Goal: Information Seeking & Learning: Learn about a topic

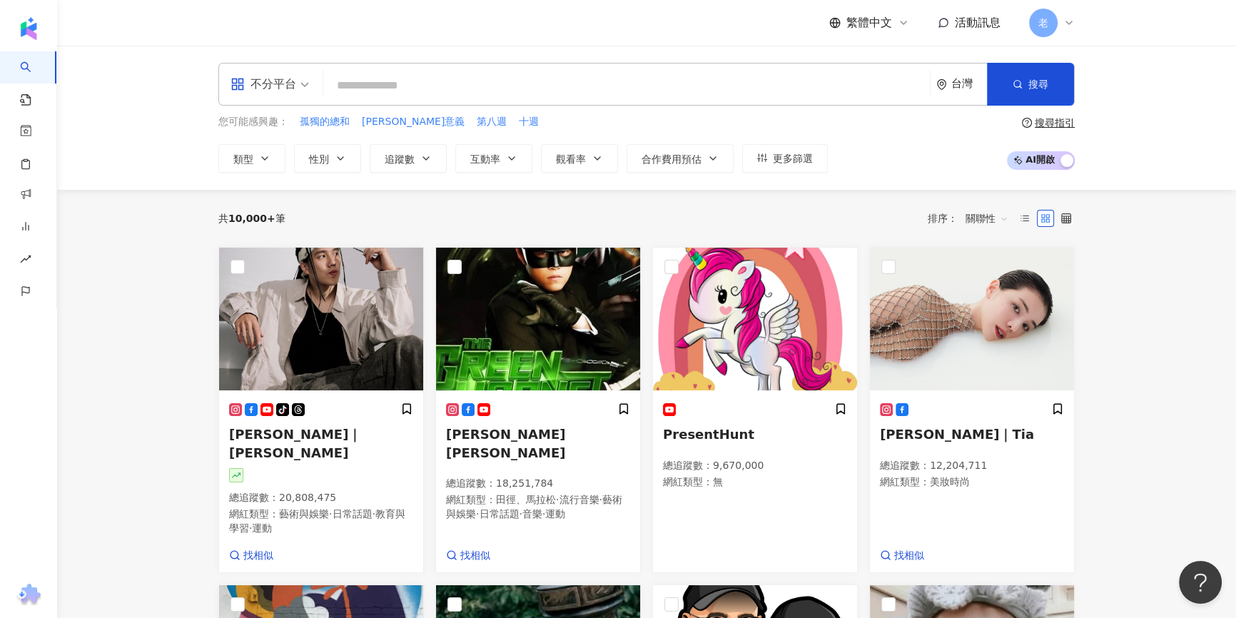
click at [266, 82] on div "不分平台" at bounding box center [264, 84] width 66 height 23
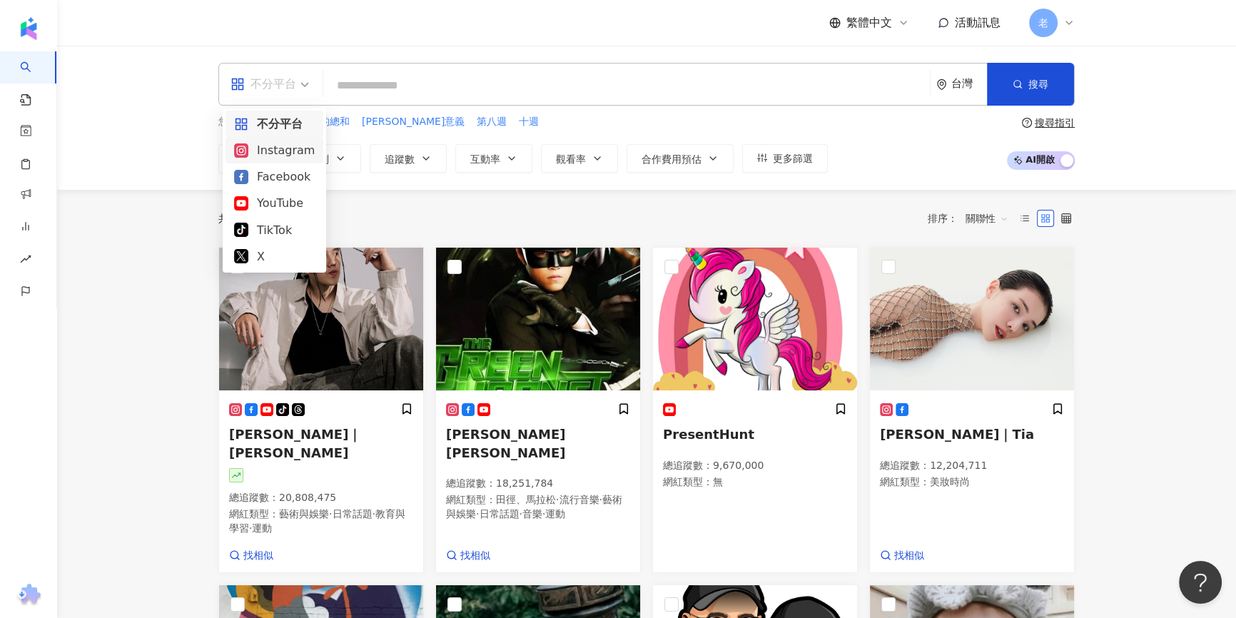
click at [289, 158] on div "Instagram" at bounding box center [274, 150] width 81 height 18
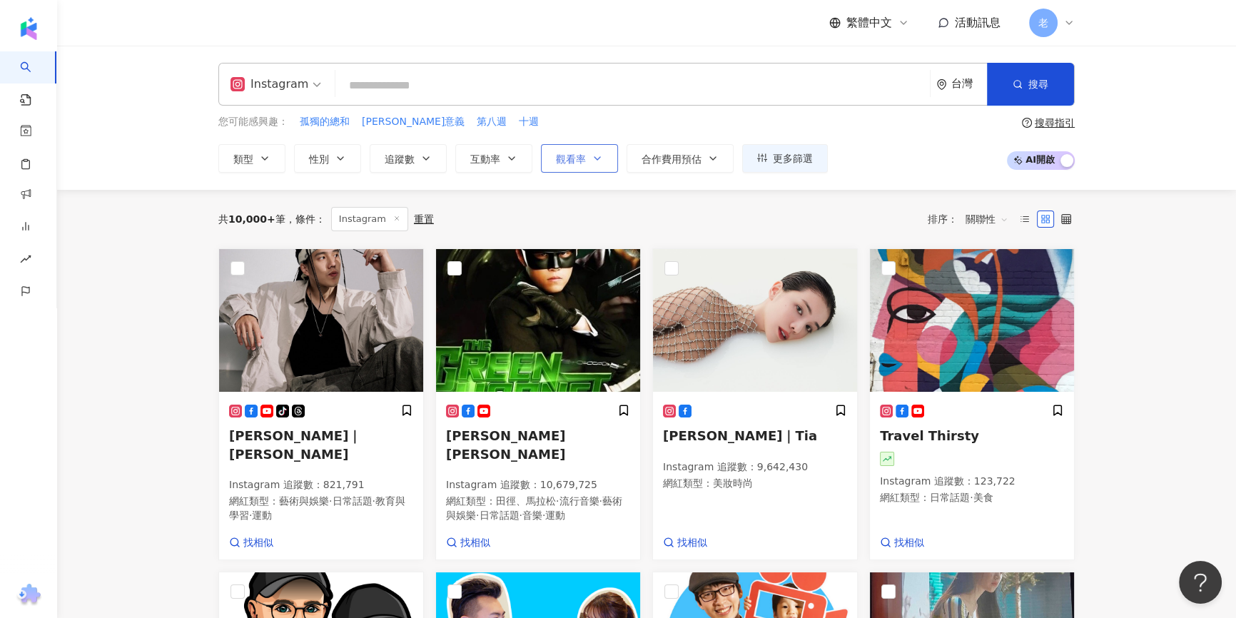
click at [552, 148] on button "觀看率" at bounding box center [579, 158] width 77 height 29
click at [483, 157] on span "互動率" at bounding box center [485, 158] width 30 height 11
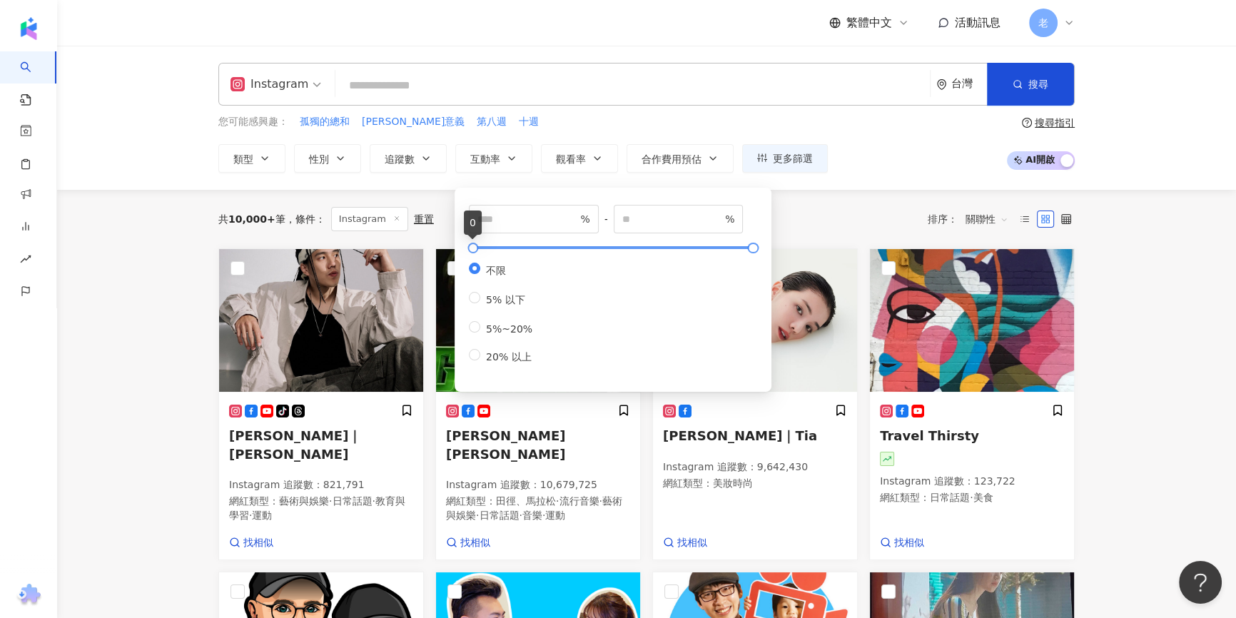
type input "***"
type input "*****"
drag, startPoint x: 481, startPoint y: 250, endPoint x: 507, endPoint y: 221, distance: 38.4
click at [473, 248] on div at bounding box center [613, 247] width 281 height 9
click at [510, 221] on input "*" at bounding box center [528, 219] width 100 height 16
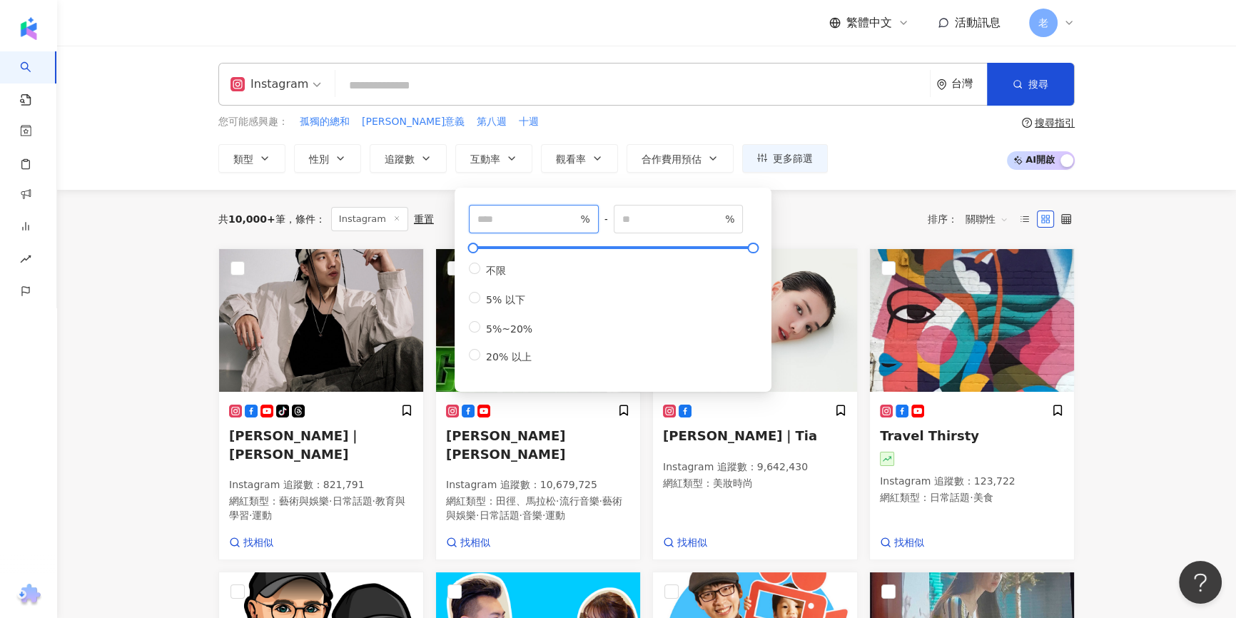
click at [510, 221] on input "*" at bounding box center [528, 219] width 100 height 16
type input "*"
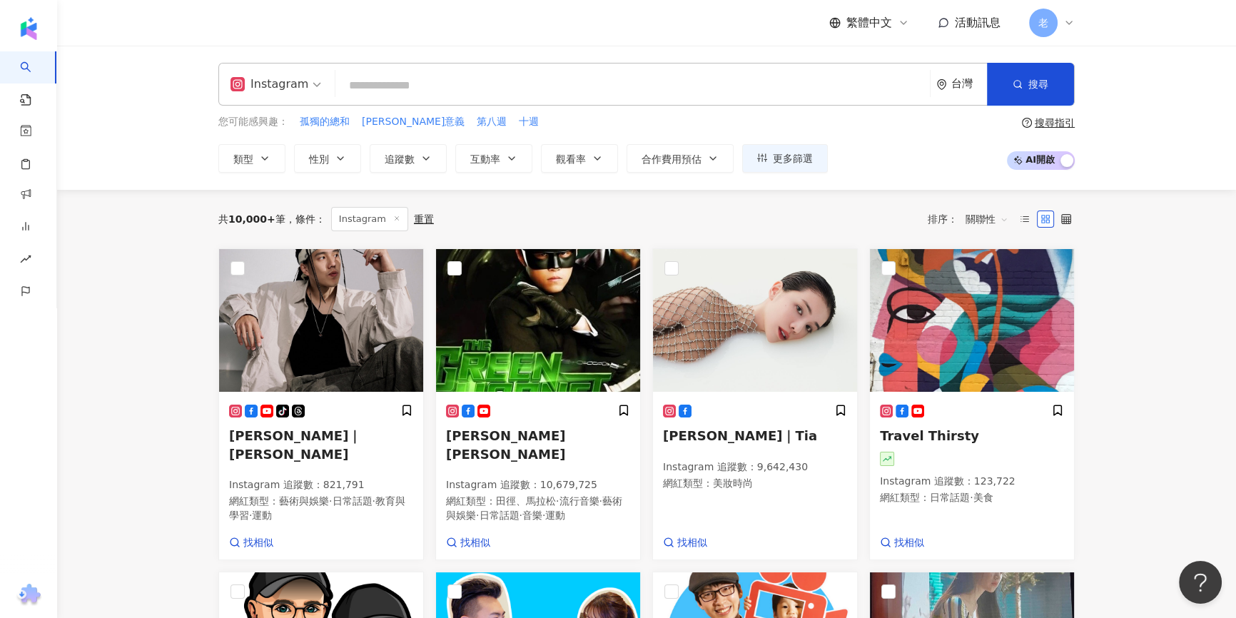
click at [867, 209] on div "共 10,000+ 筆 條件 ： Instagram 重置 排序： 關聯性" at bounding box center [646, 219] width 857 height 24
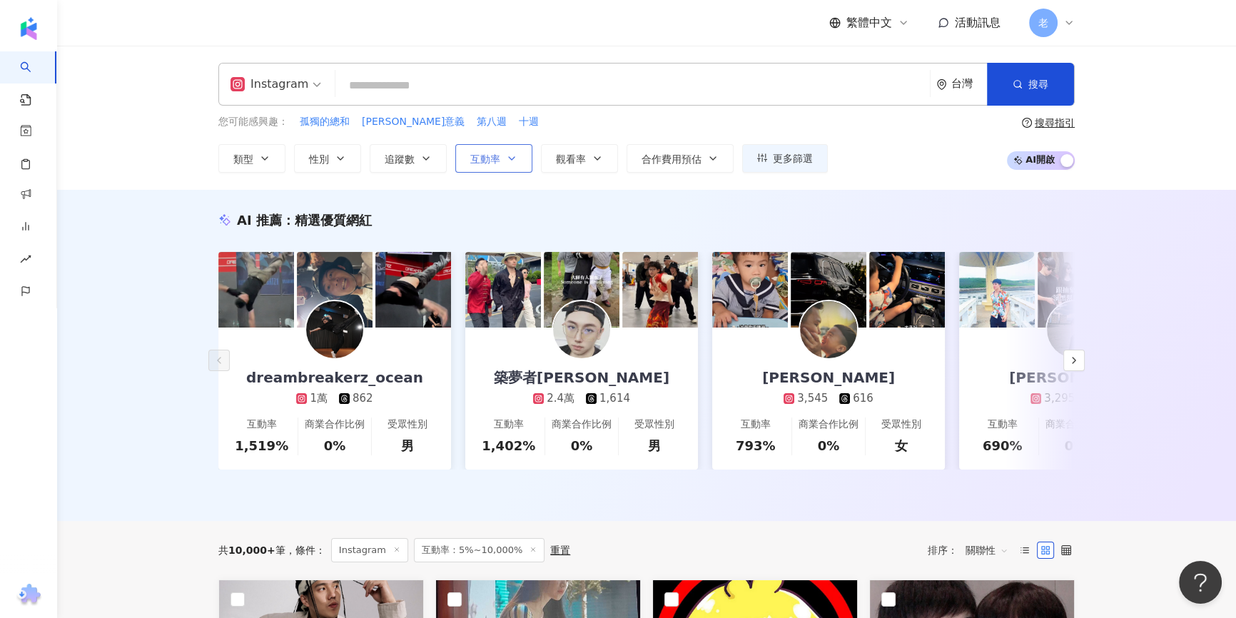
click at [489, 165] on button "互動率" at bounding box center [493, 158] width 77 height 29
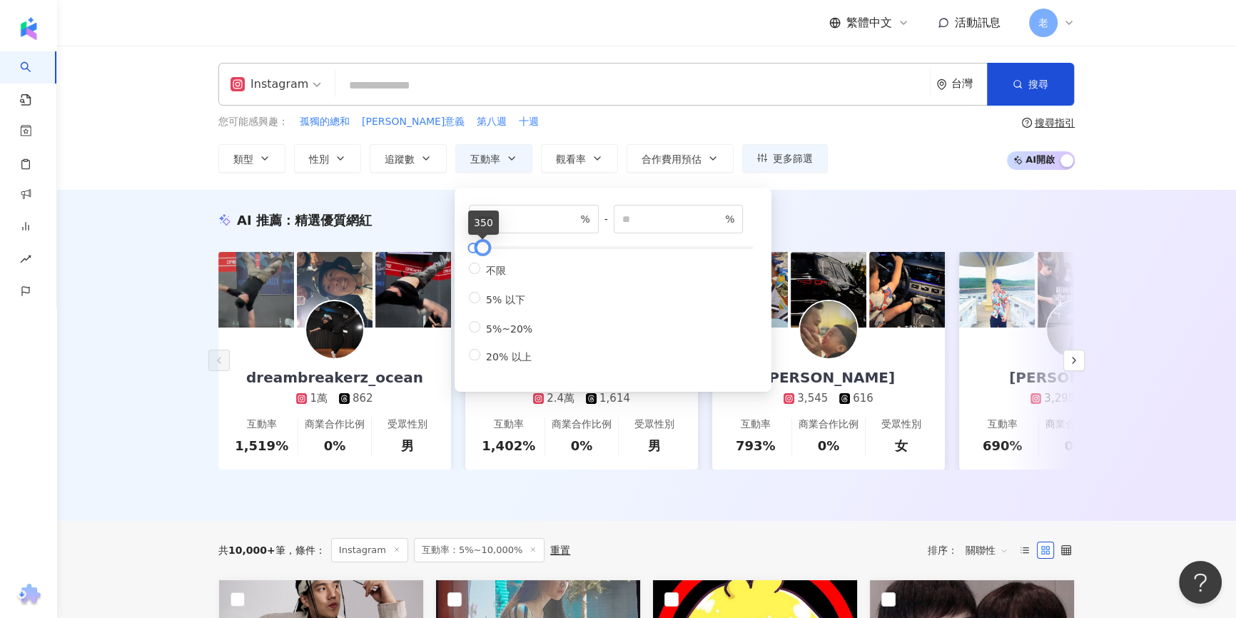
drag, startPoint x: 758, startPoint y: 249, endPoint x: 488, endPoint y: 253, distance: 270.5
click at [487, 252] on div at bounding box center [483, 248] width 8 height 8
click at [646, 217] on input "***" at bounding box center [672, 219] width 100 height 16
click at [646, 216] on input "***" at bounding box center [672, 219] width 100 height 16
type input "**"
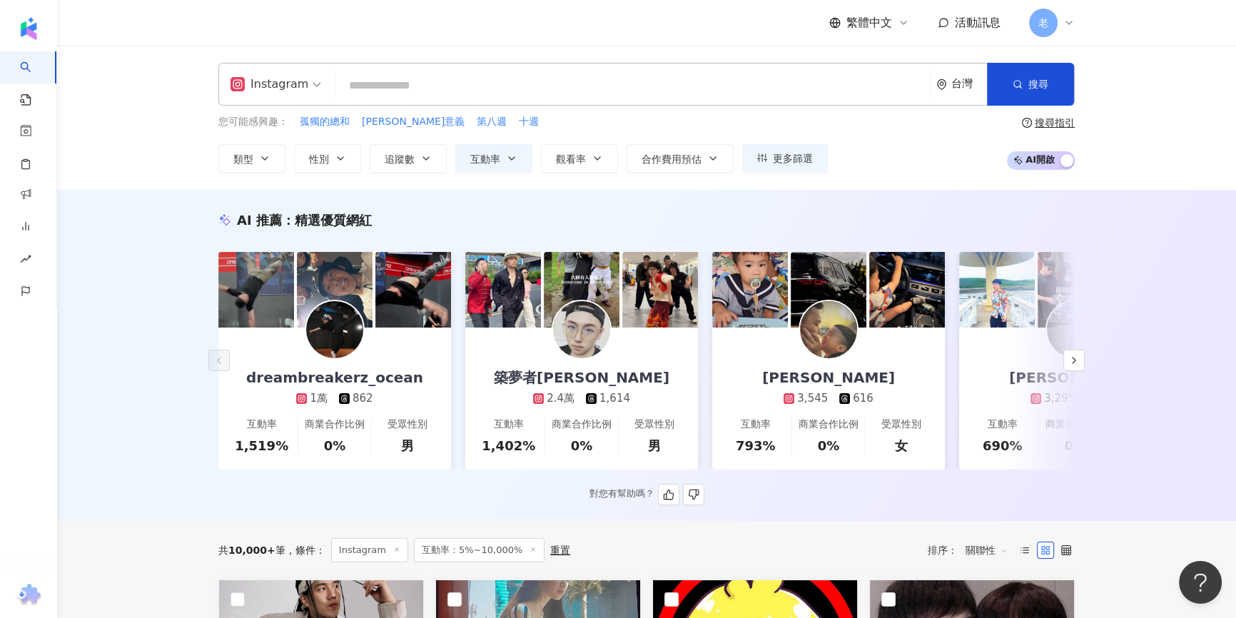
click at [859, 239] on div "AI 推薦 ： 精選優質網紅 dreambreakerz_ocean 1萬 862 互動率 1,519% 商業合作比例 0% 受眾性別 男 築夢者[PERSO…" at bounding box center [647, 358] width 914 height 294
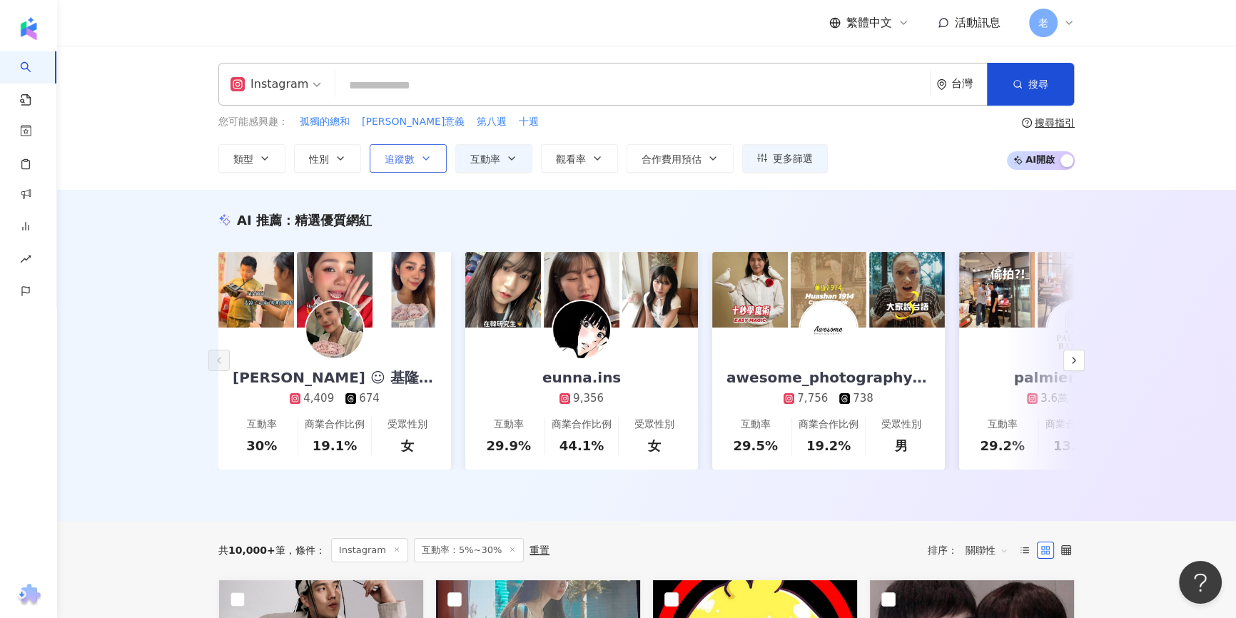
click at [423, 163] on icon "button" at bounding box center [425, 158] width 11 height 11
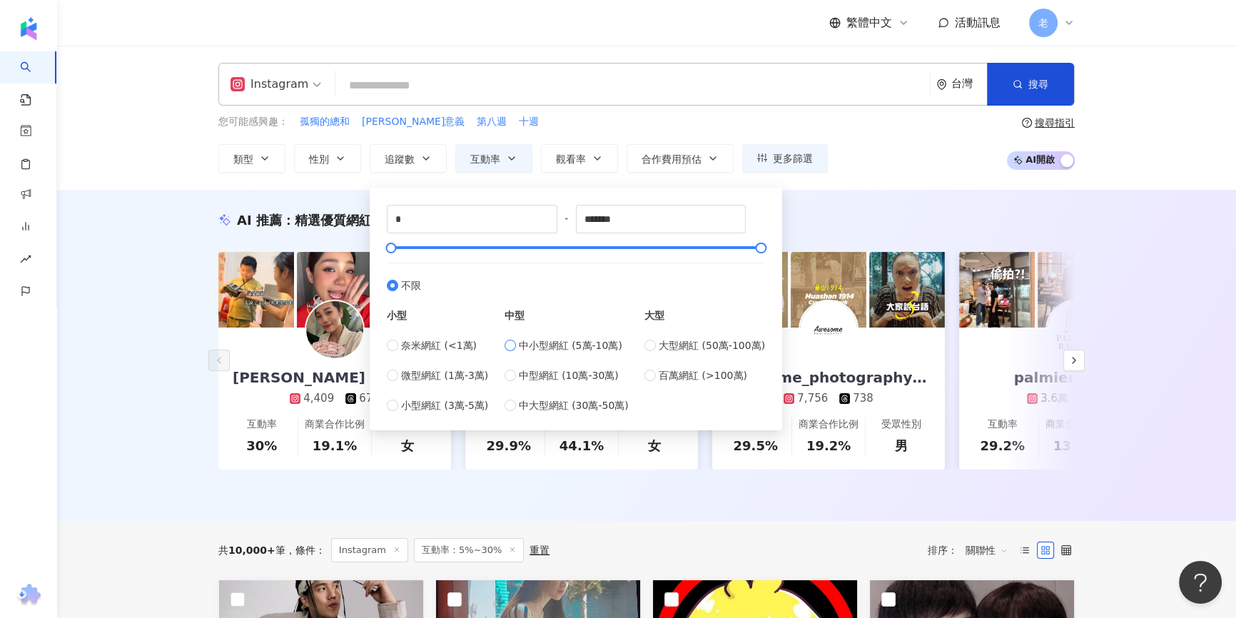
click at [578, 350] on span "中小型網紅 (5萬-10萬)" at bounding box center [570, 346] width 103 height 16
type input "*****"
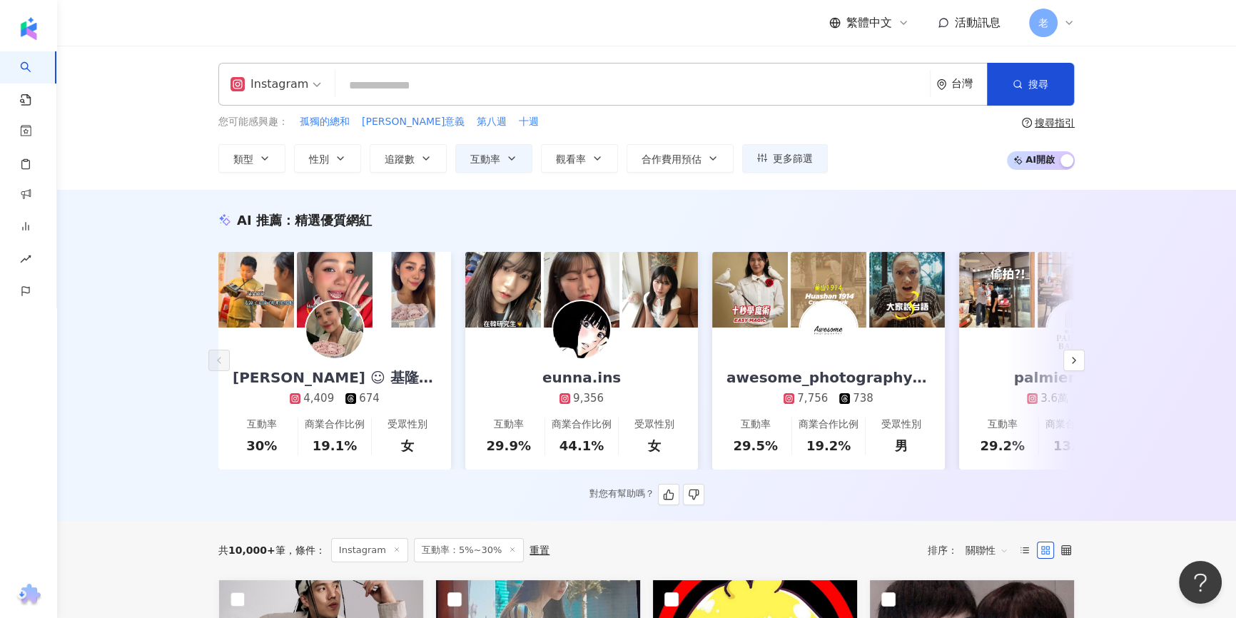
click at [862, 221] on div "AI 推薦 ： 精選優質網紅" at bounding box center [646, 220] width 857 height 18
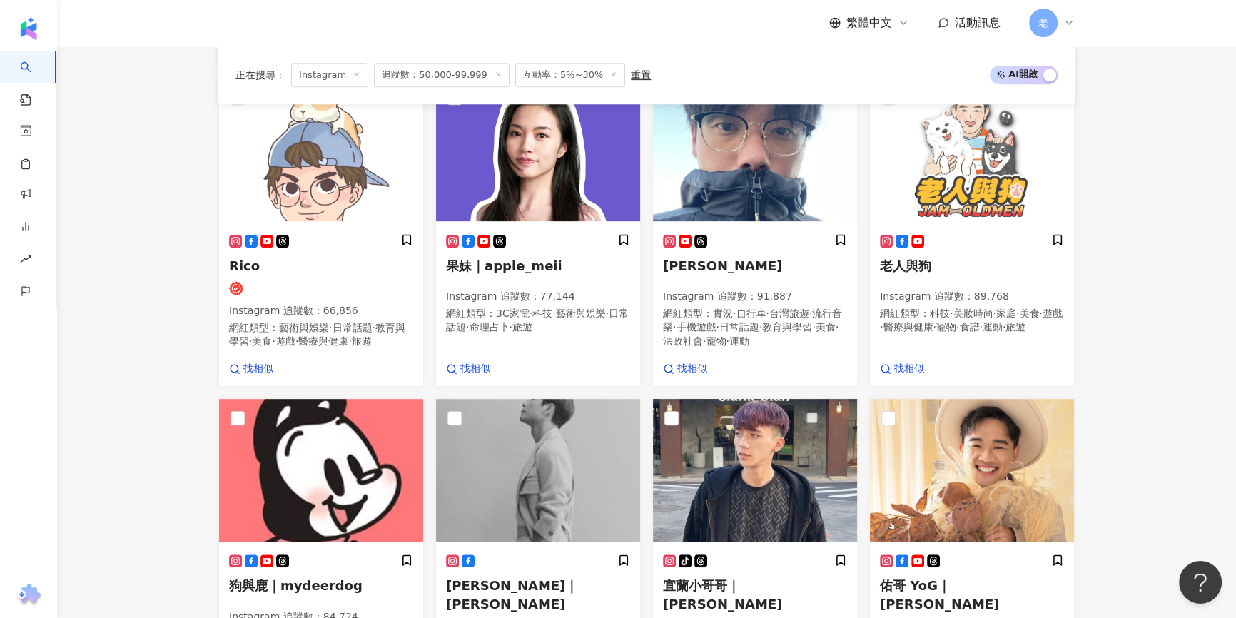
scroll to position [1038, 0]
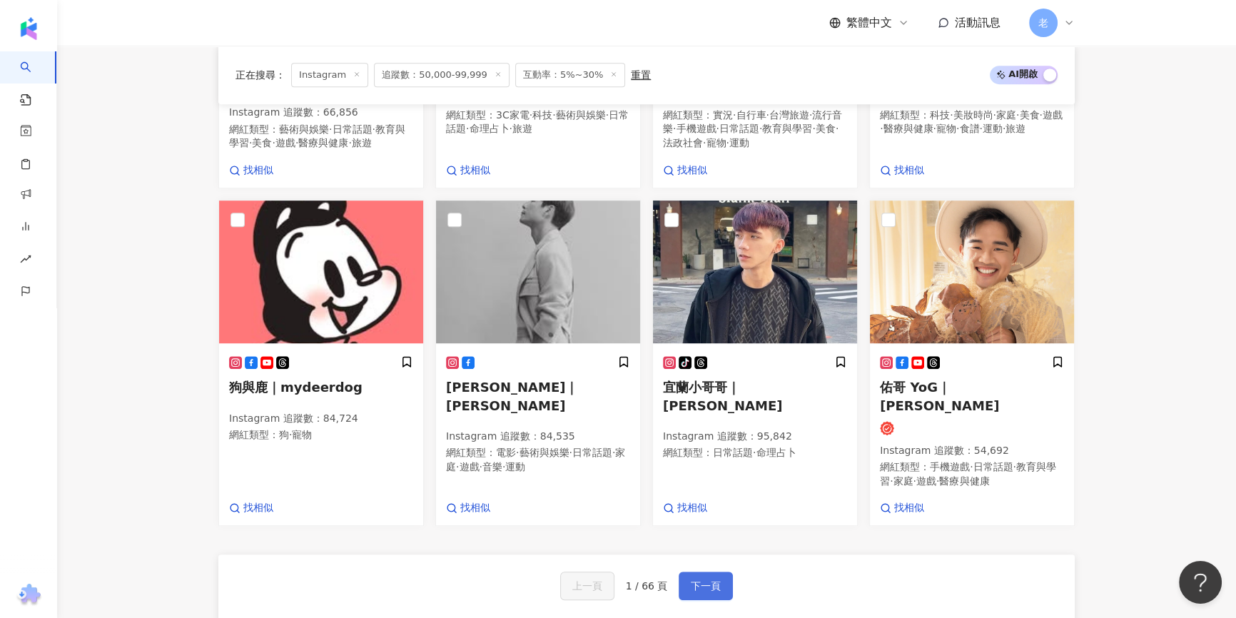
click at [722, 586] on button "下一頁" at bounding box center [706, 586] width 54 height 29
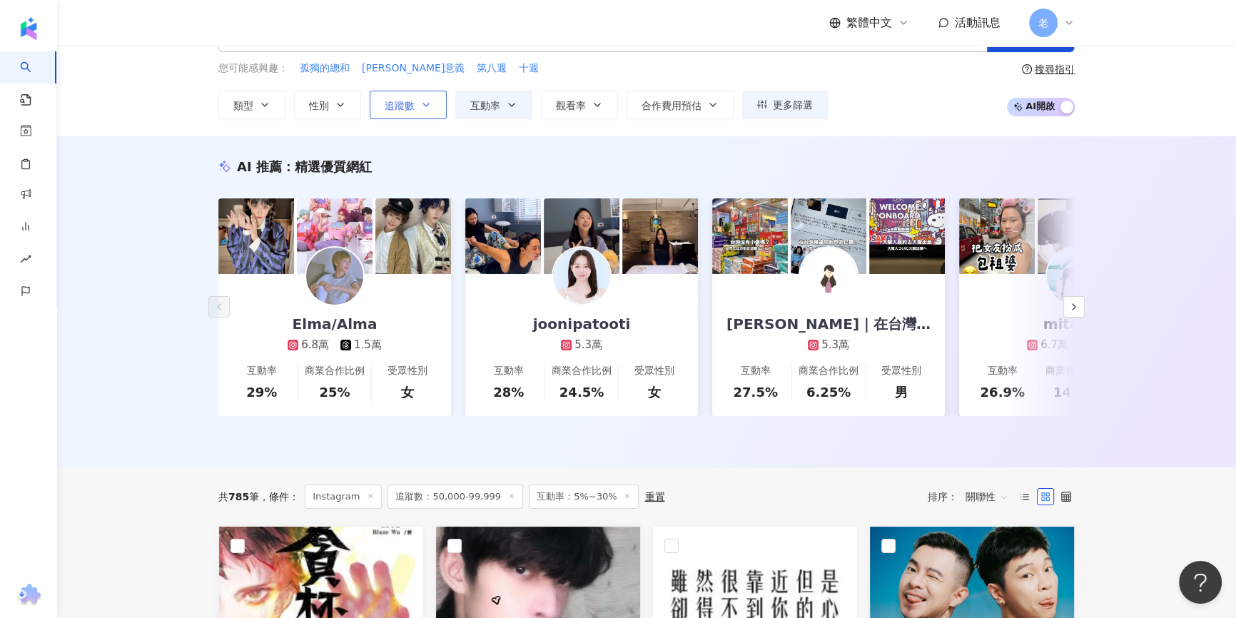
scroll to position [0, 0]
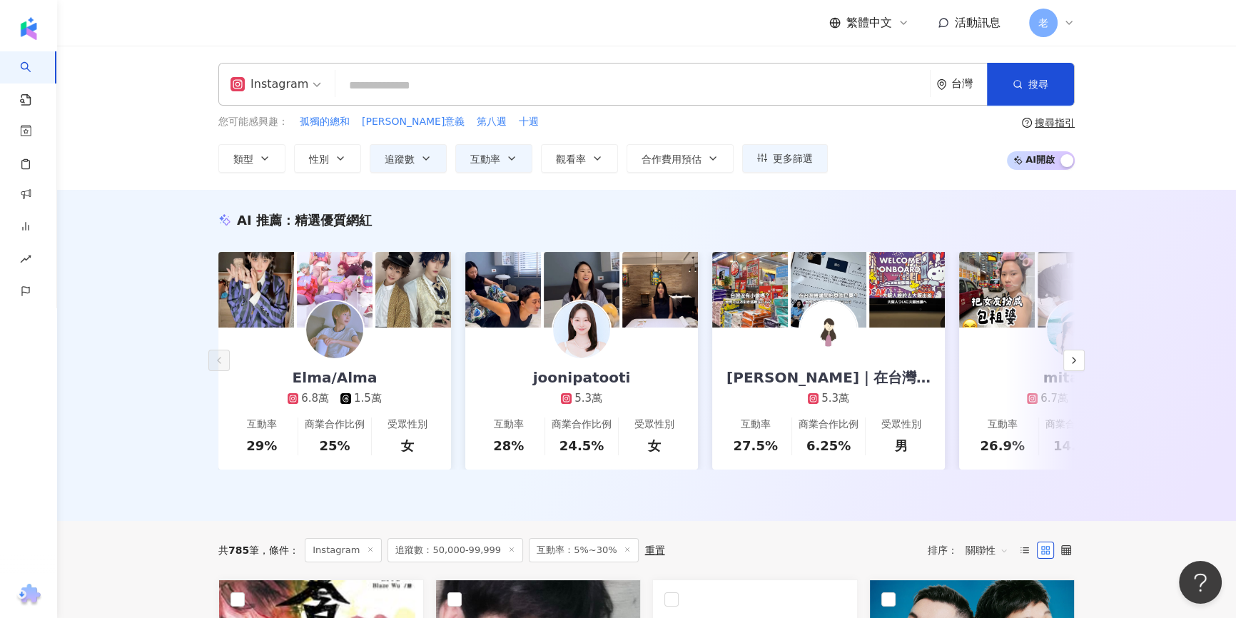
click at [374, 80] on input "search" at bounding box center [632, 85] width 583 height 27
type input "*"
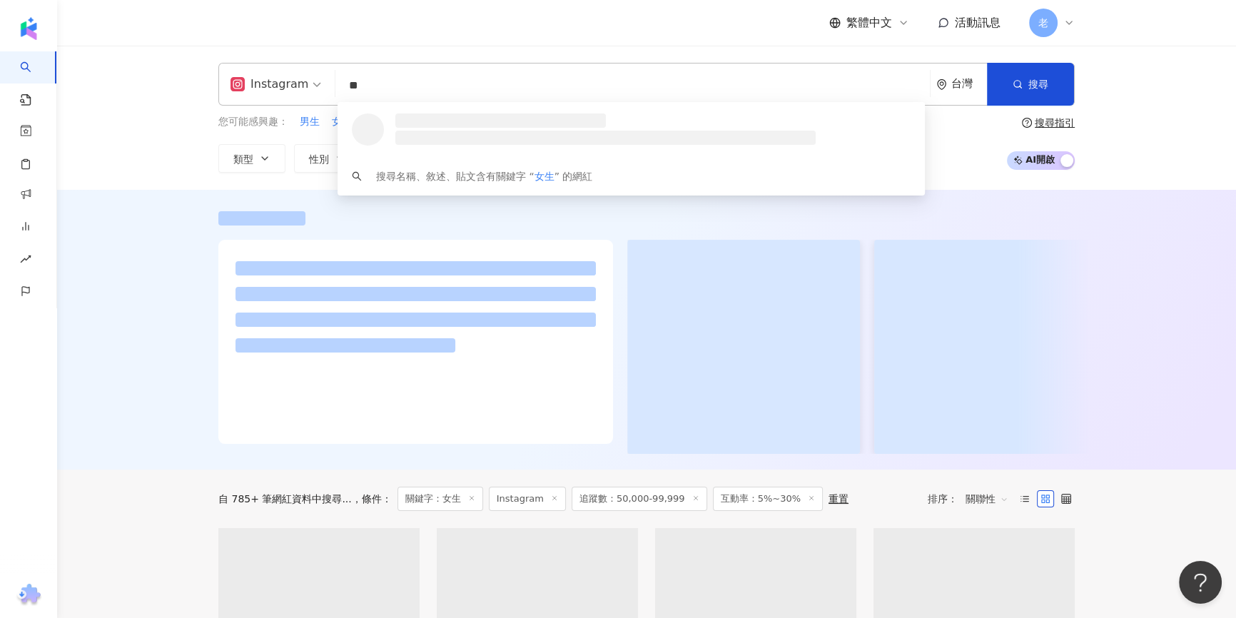
click at [374, 80] on input "**" at bounding box center [632, 85] width 583 height 27
type input "*"
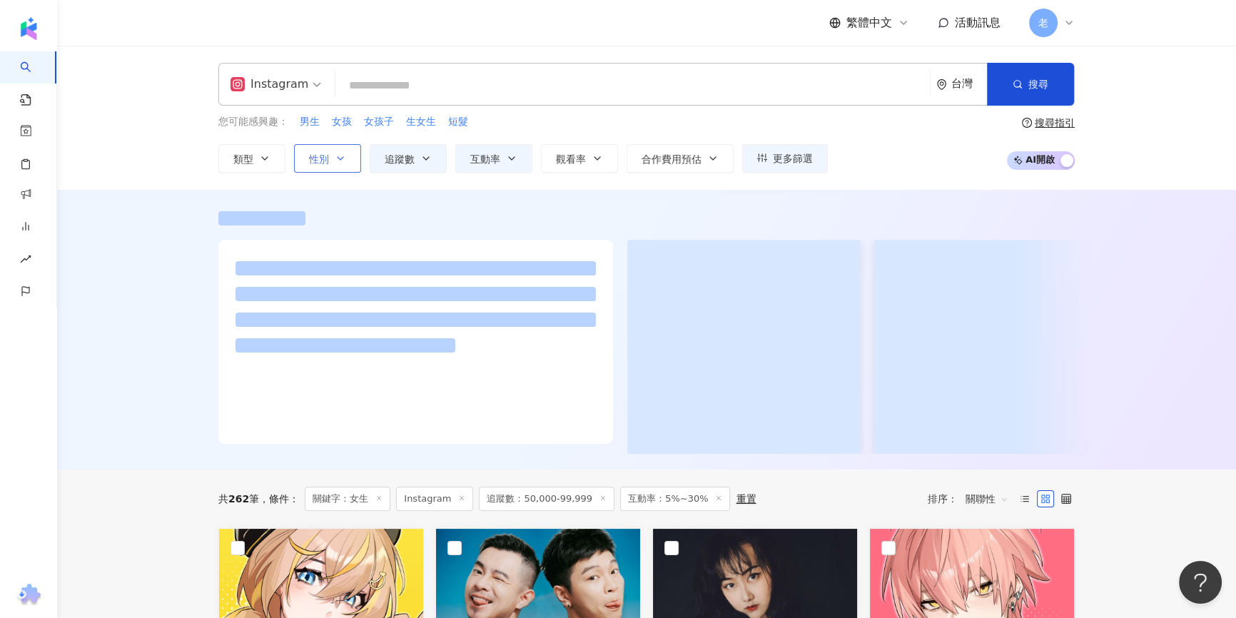
click at [338, 158] on icon "button" at bounding box center [340, 158] width 11 height 11
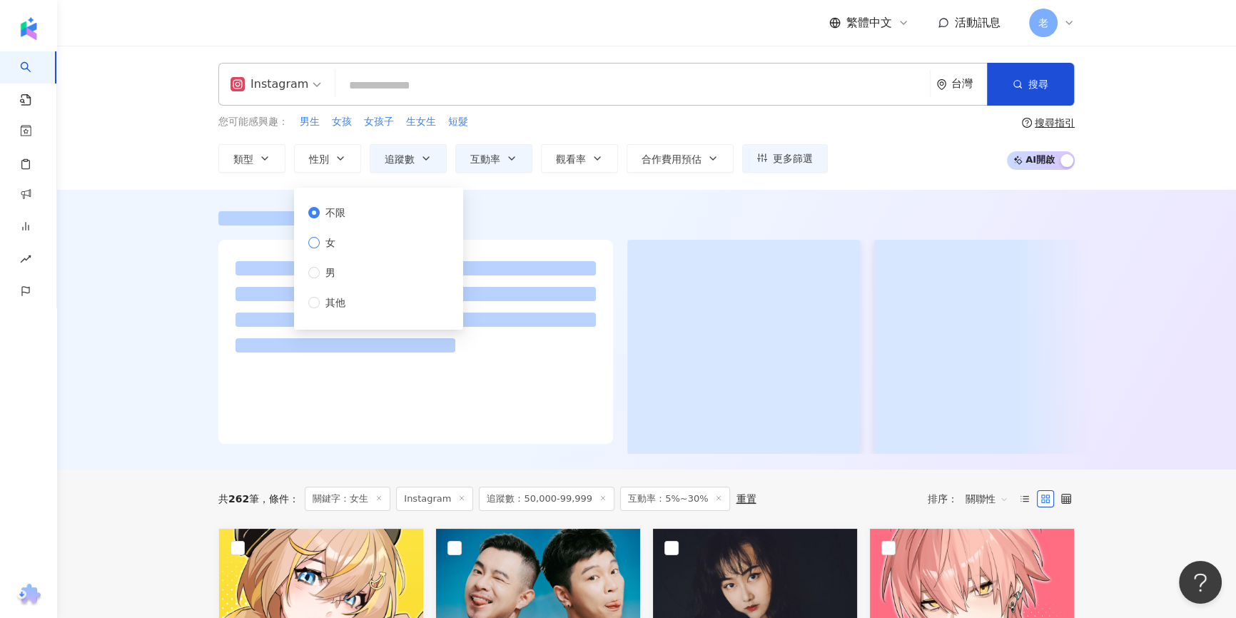
click at [345, 250] on label "女" at bounding box center [329, 243] width 43 height 16
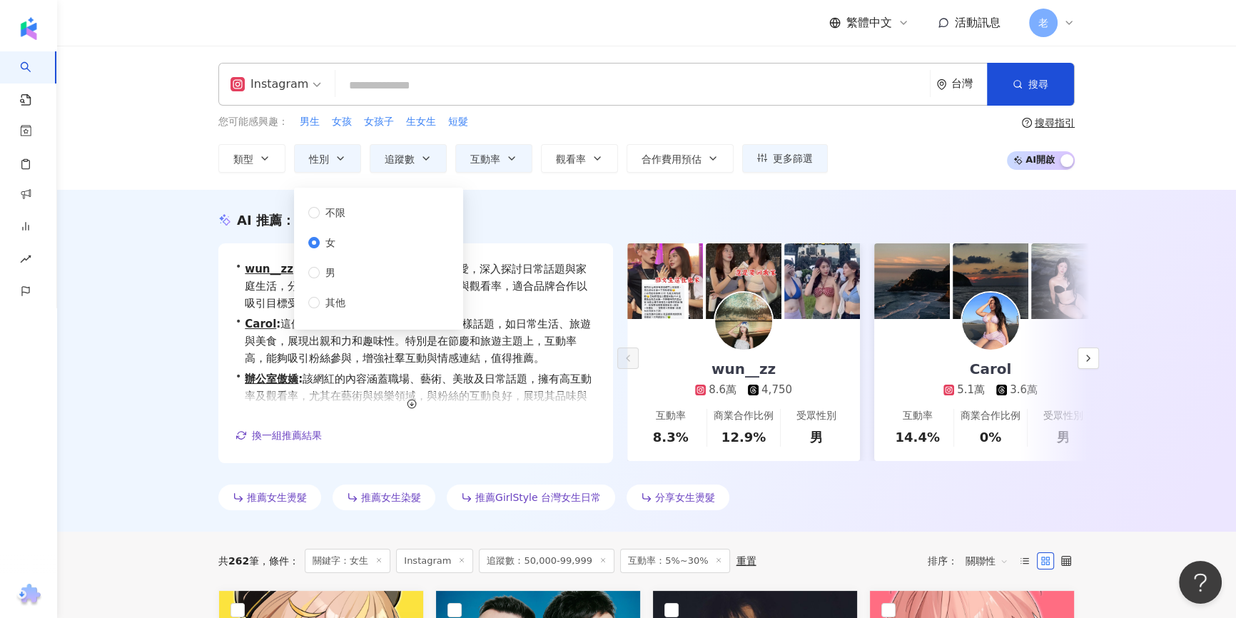
click at [907, 204] on div "AI 推薦 ： 推薦女生的網紅 • wun__zz : 該網紅善於表達對女性的看法與喜愛，深入探討日常話題與家庭生活，分享旅遊與美食體驗，能引起高互動與觀看率…" at bounding box center [646, 361] width 1179 height 342
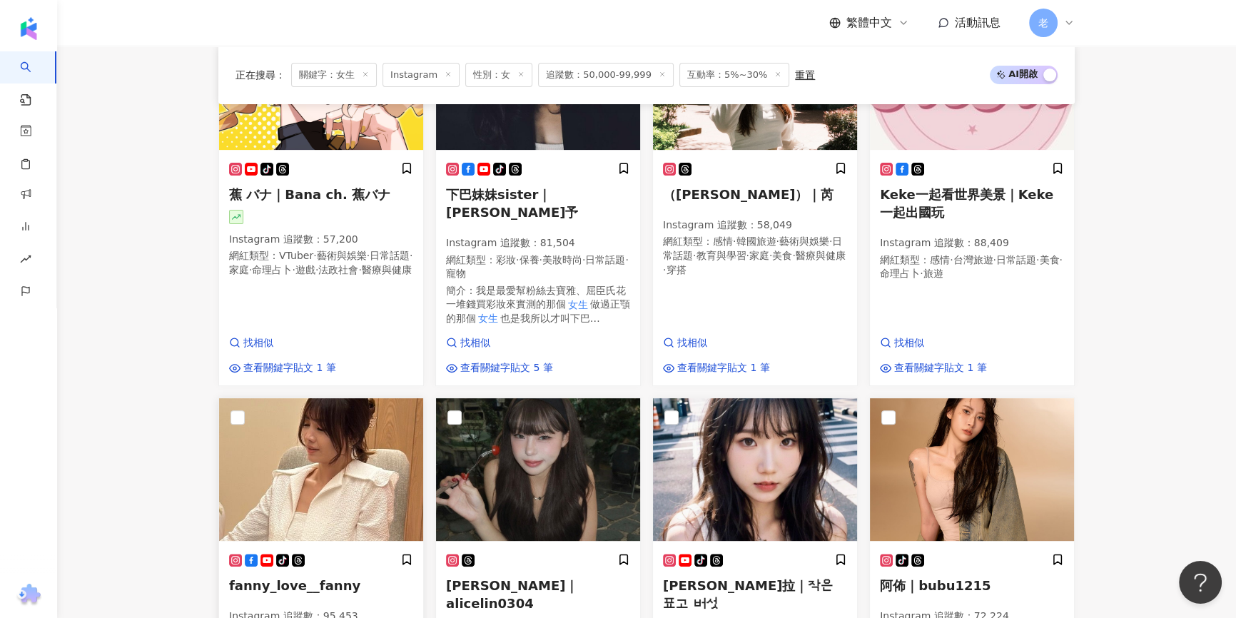
scroll to position [636, 0]
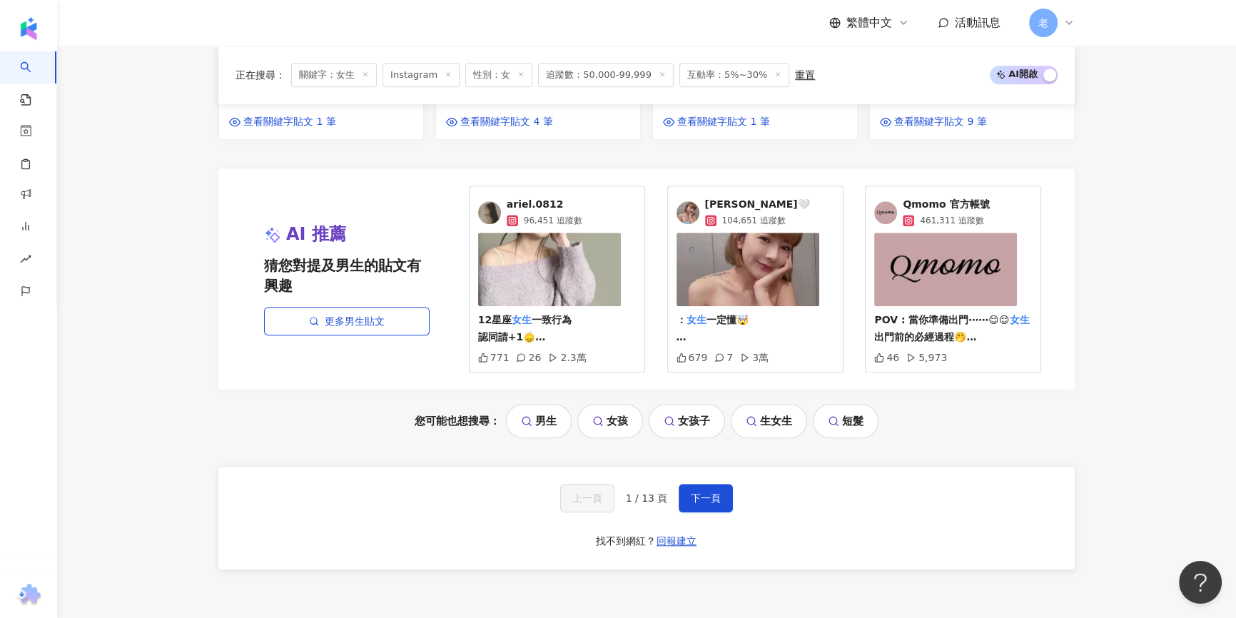
scroll to position [1545, 0]
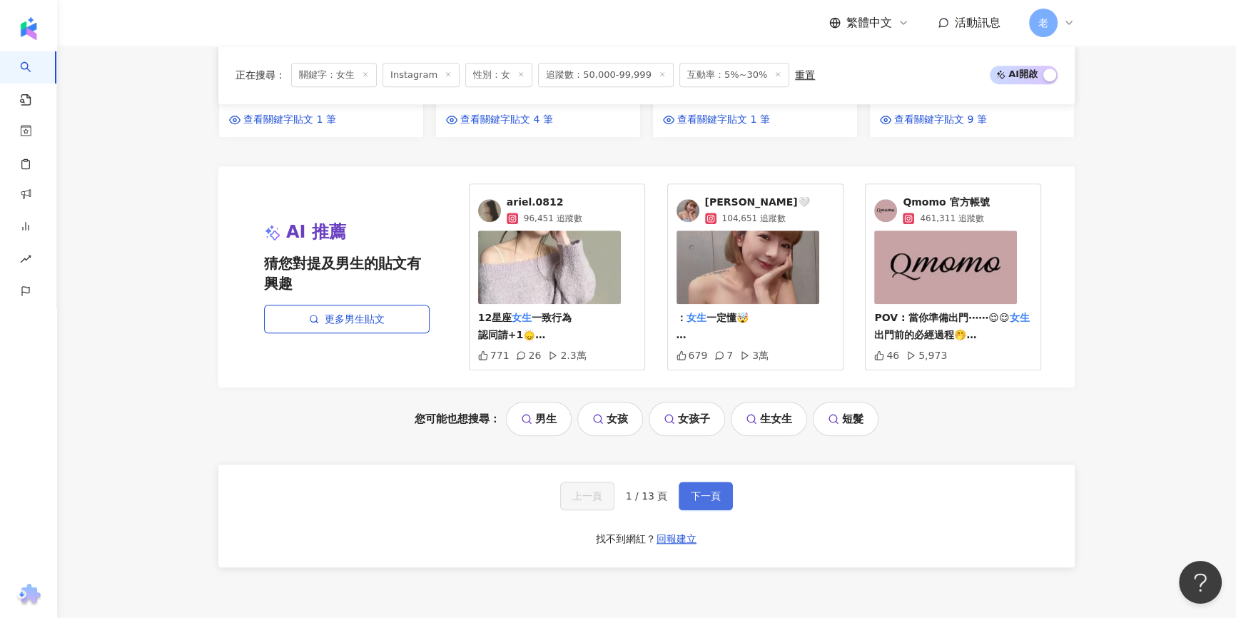
click at [722, 482] on button "下一頁" at bounding box center [706, 496] width 54 height 29
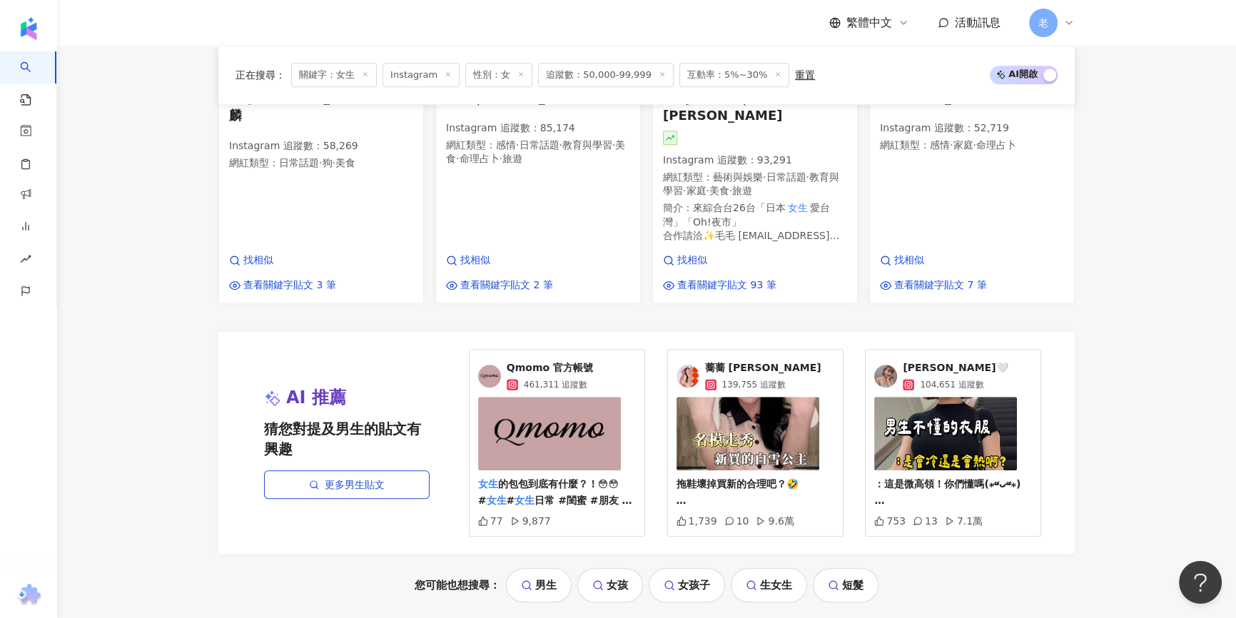
scroll to position [1573, 0]
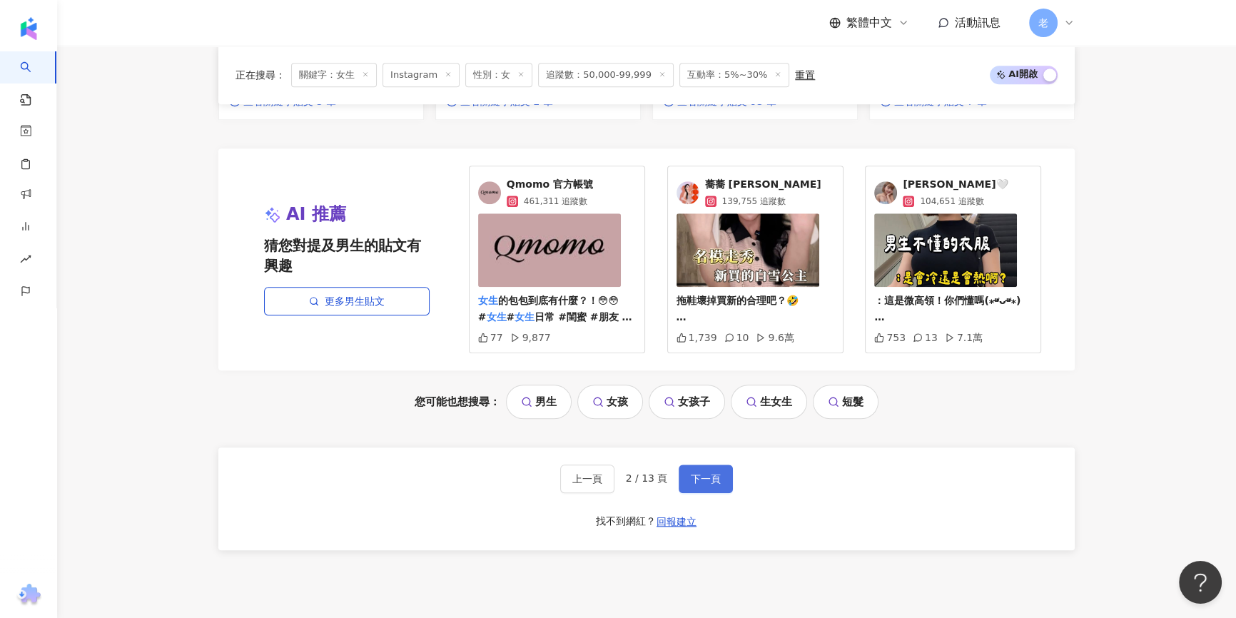
click at [709, 473] on span "下一頁" at bounding box center [706, 478] width 30 height 11
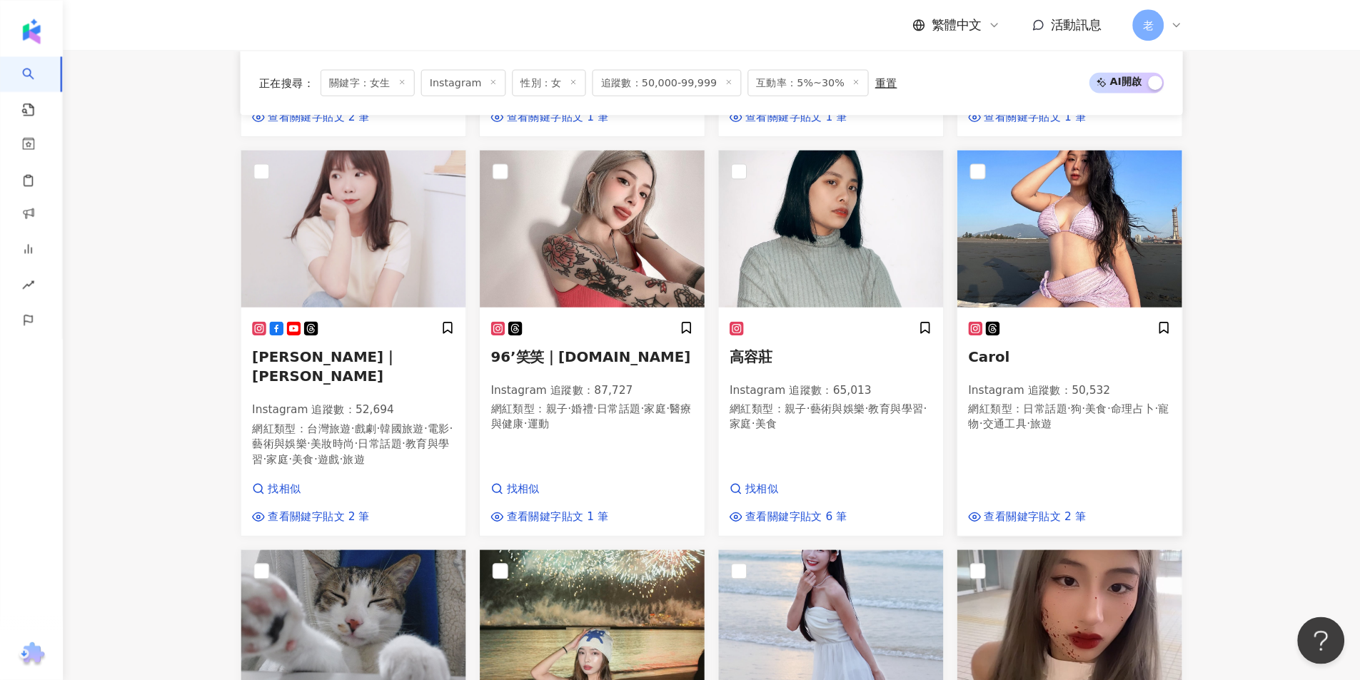
scroll to position [803, 0]
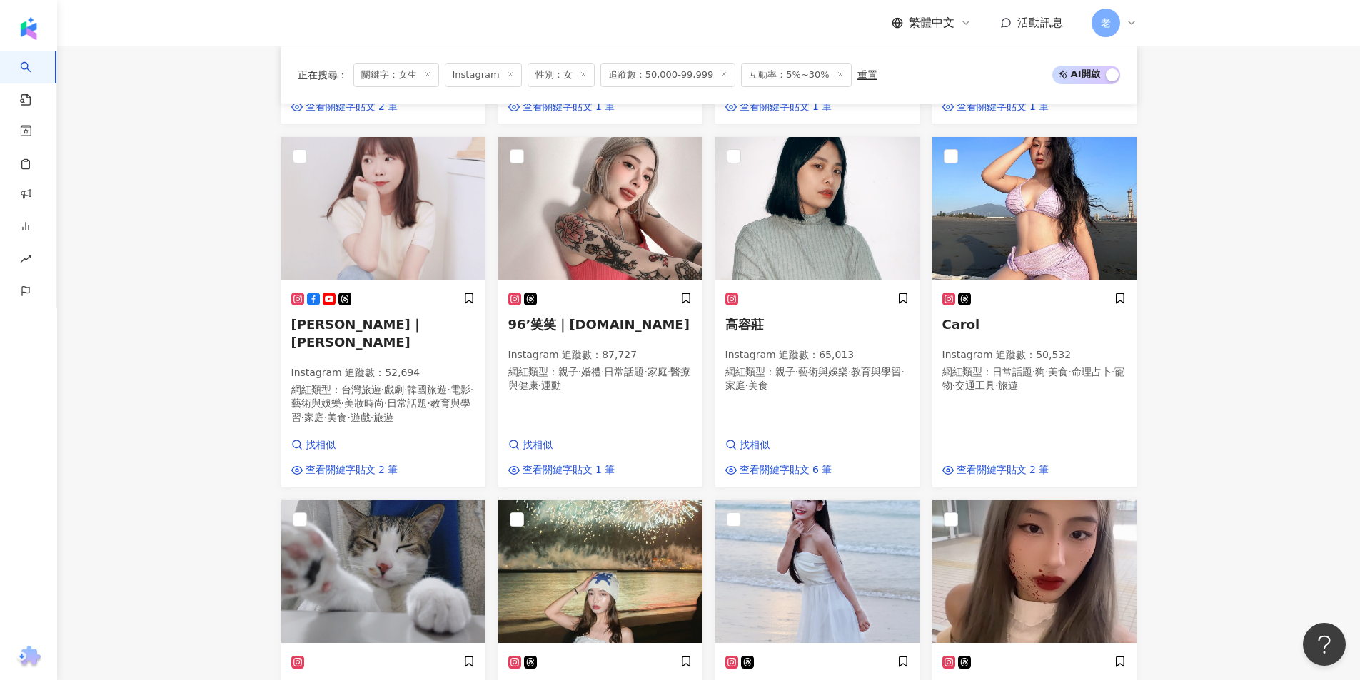
drag, startPoint x: 1351, startPoint y: 402, endPoint x: 1344, endPoint y: 403, distance: 7.2
click at [1236, 402] on main "Instagram 台灣 搜尋 customizedTag 網紅類型 醫療與健康 / 婦 女 醫學 搜尋名稱、敘述、貼文含有關鍵字 “ 女 ” 的網紅 您可能…" at bounding box center [708, 271] width 1303 height 2056
click at [1236, 382] on main "Instagram 台灣 搜尋 customizedTag 網紅類型 醫療與健康 / 婦 女 醫學 搜尋名稱、敘述、貼文含有關鍵字 “ 女 ” 的網紅 您可能…" at bounding box center [708, 271] width 1303 height 2056
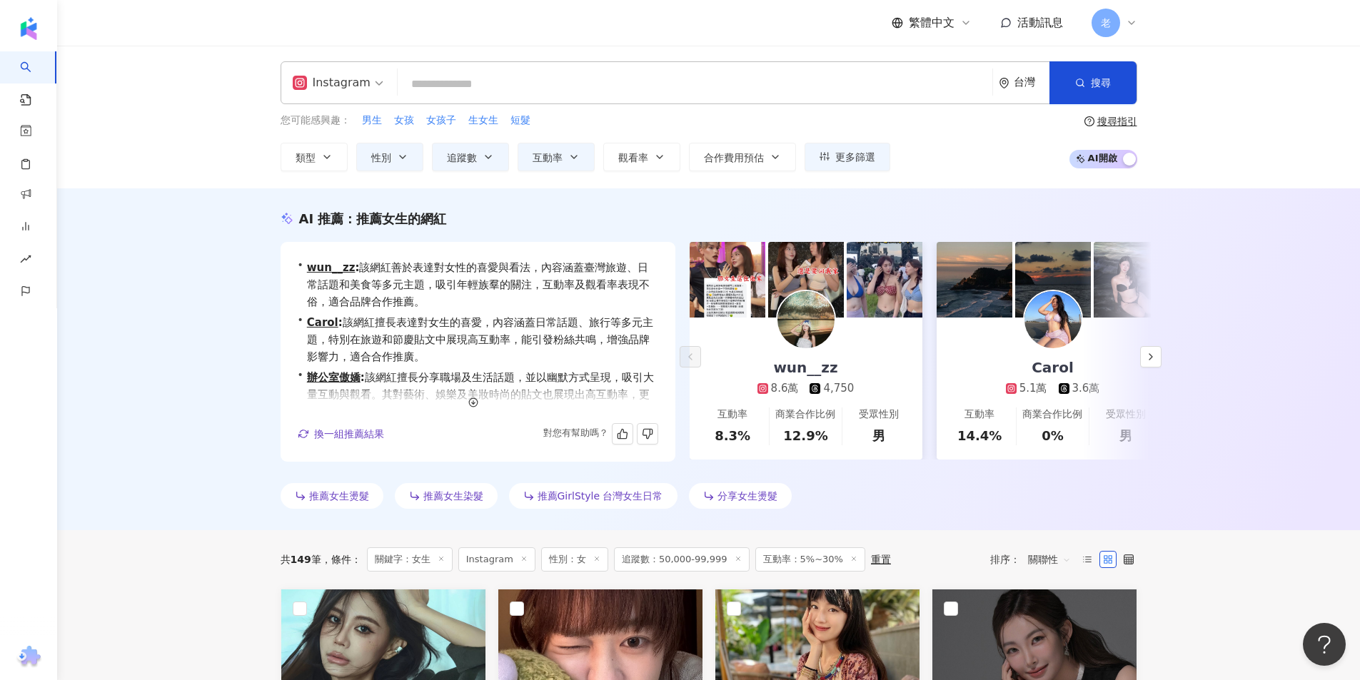
scroll to position [0, 0]
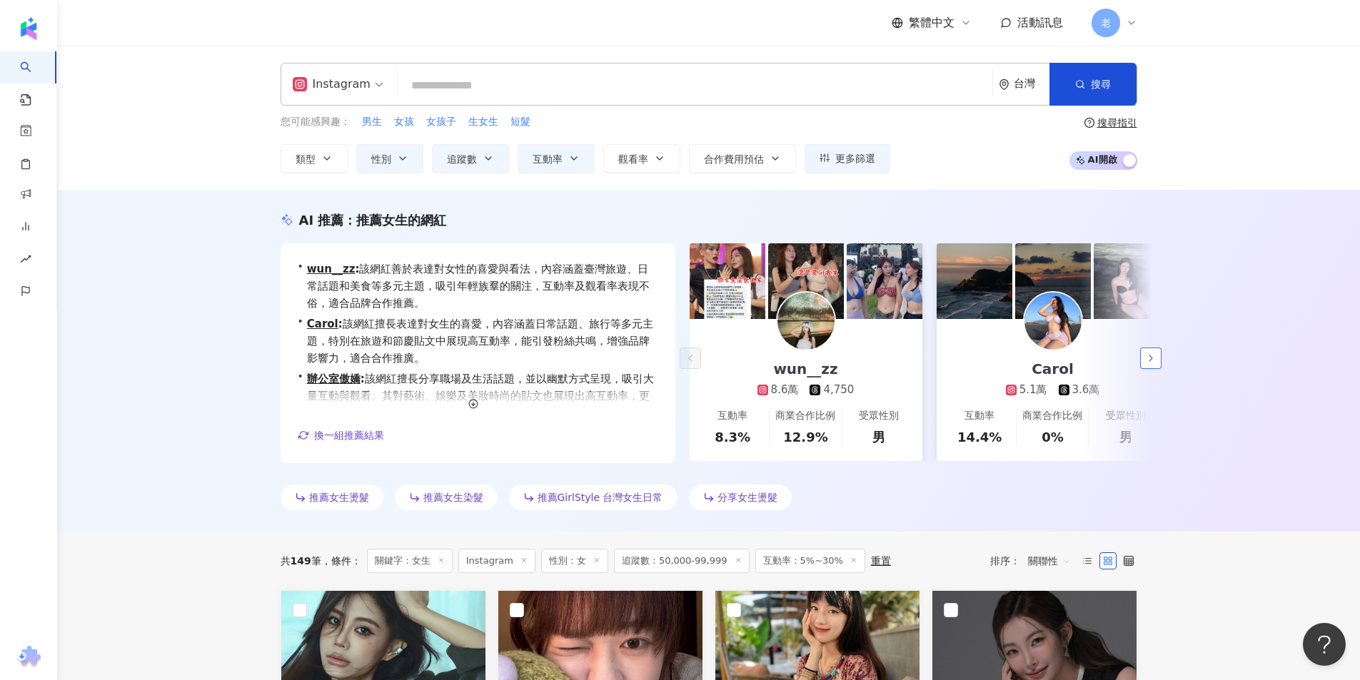
click at [1154, 357] on icon "button" at bounding box center [1150, 358] width 11 height 11
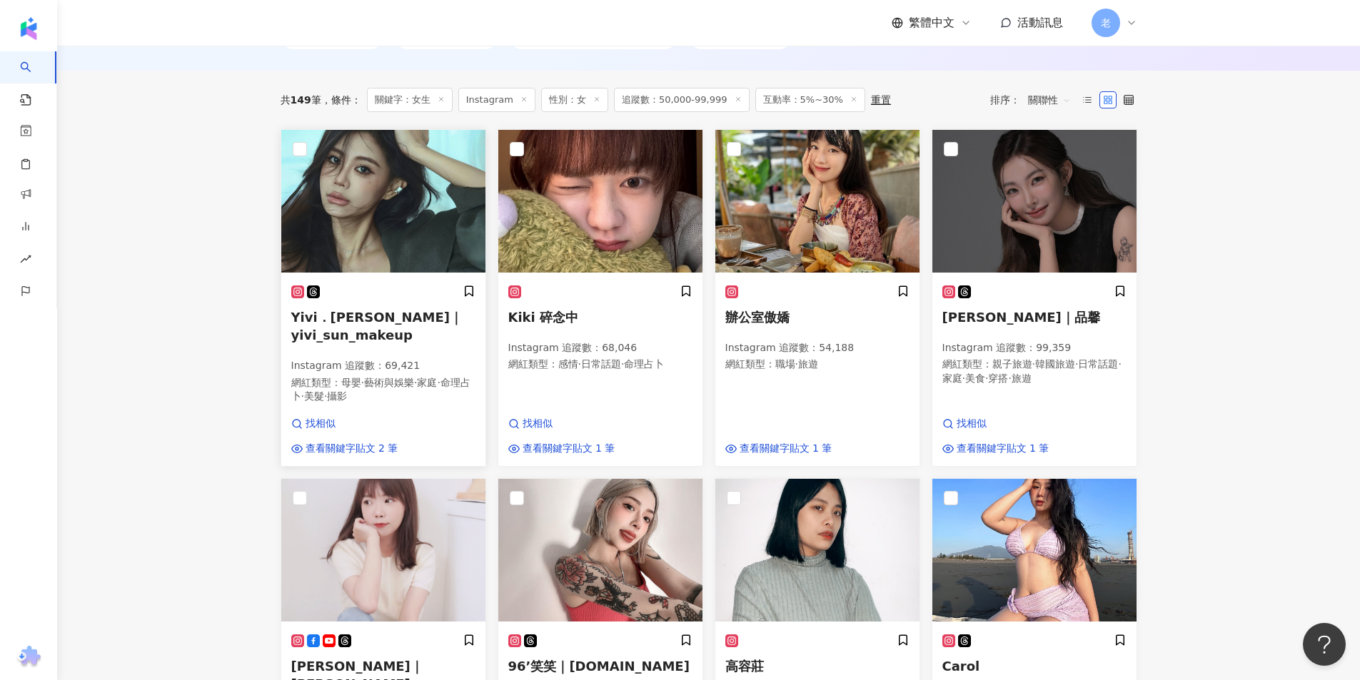
scroll to position [428, 0]
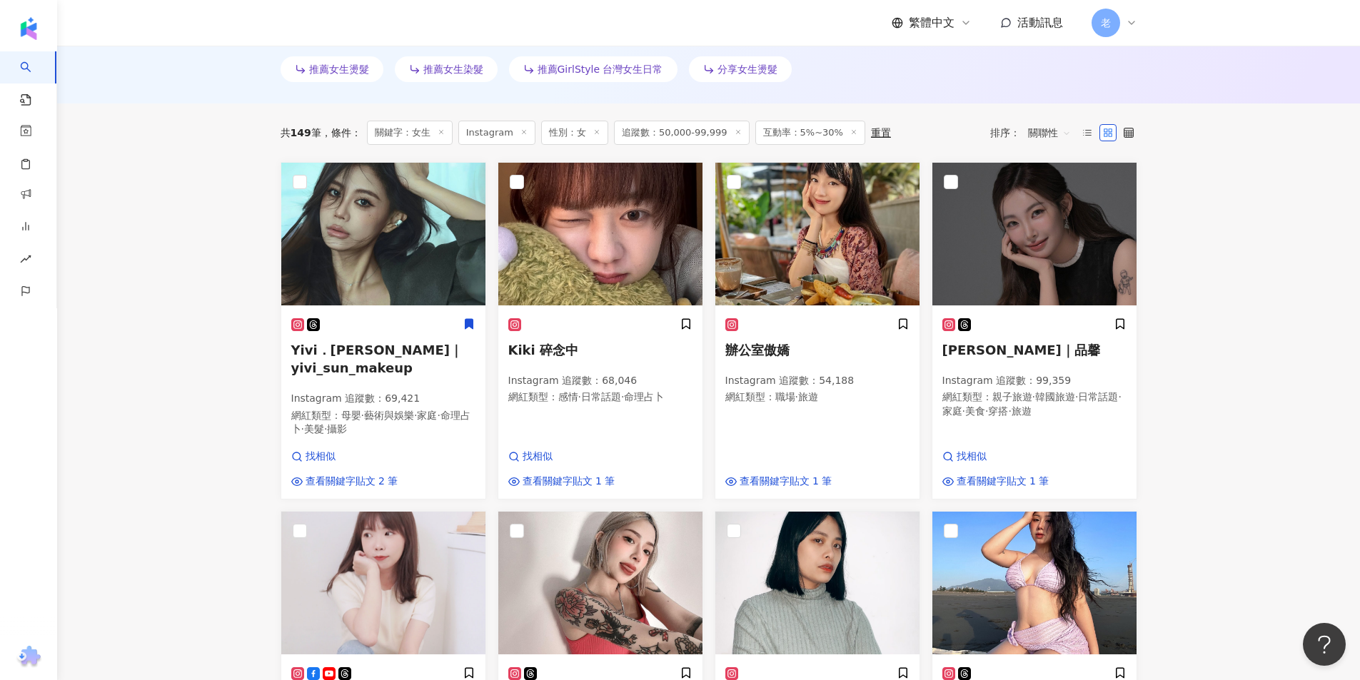
click at [1236, 503] on main "Instagram 台灣 搜尋 customizedTag 網紅類型 醫療與健康 / 婦 女 醫學 搜尋名稱、敘述、貼文含有關鍵字 “ 女 ” 的網紅 您可能…" at bounding box center [708, 645] width 1303 height 2056
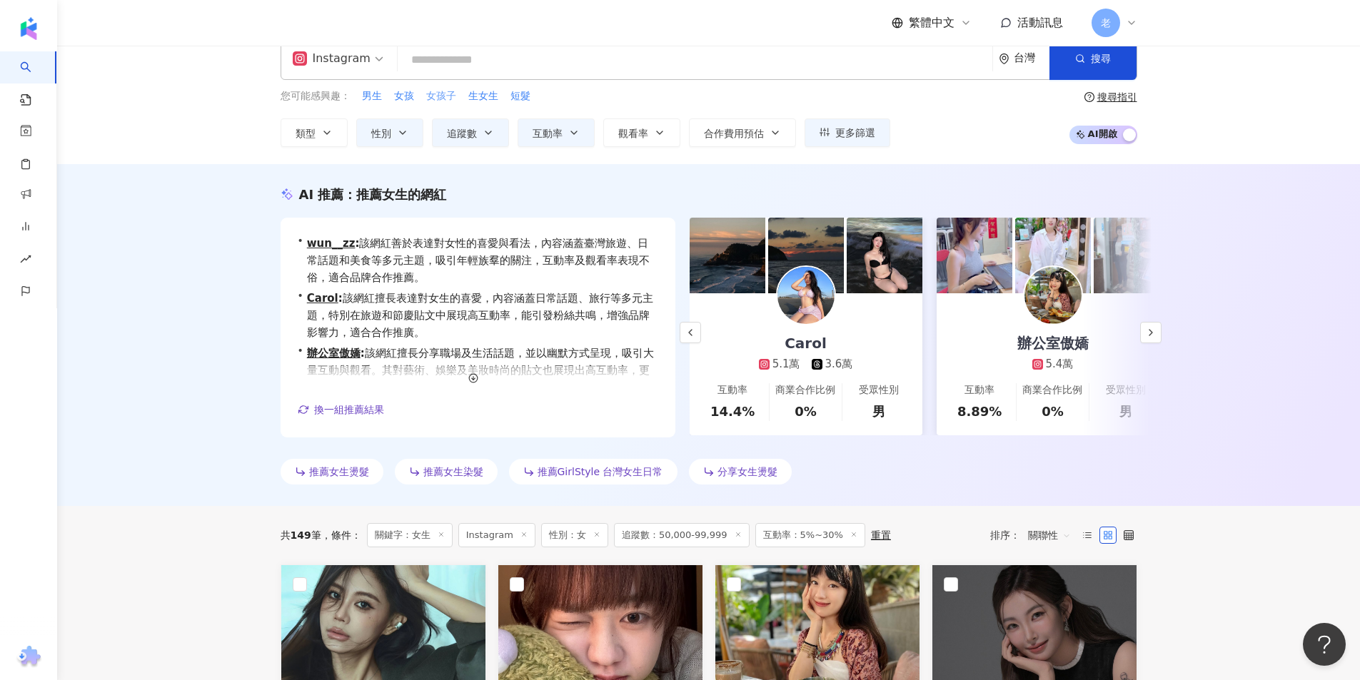
scroll to position [0, 0]
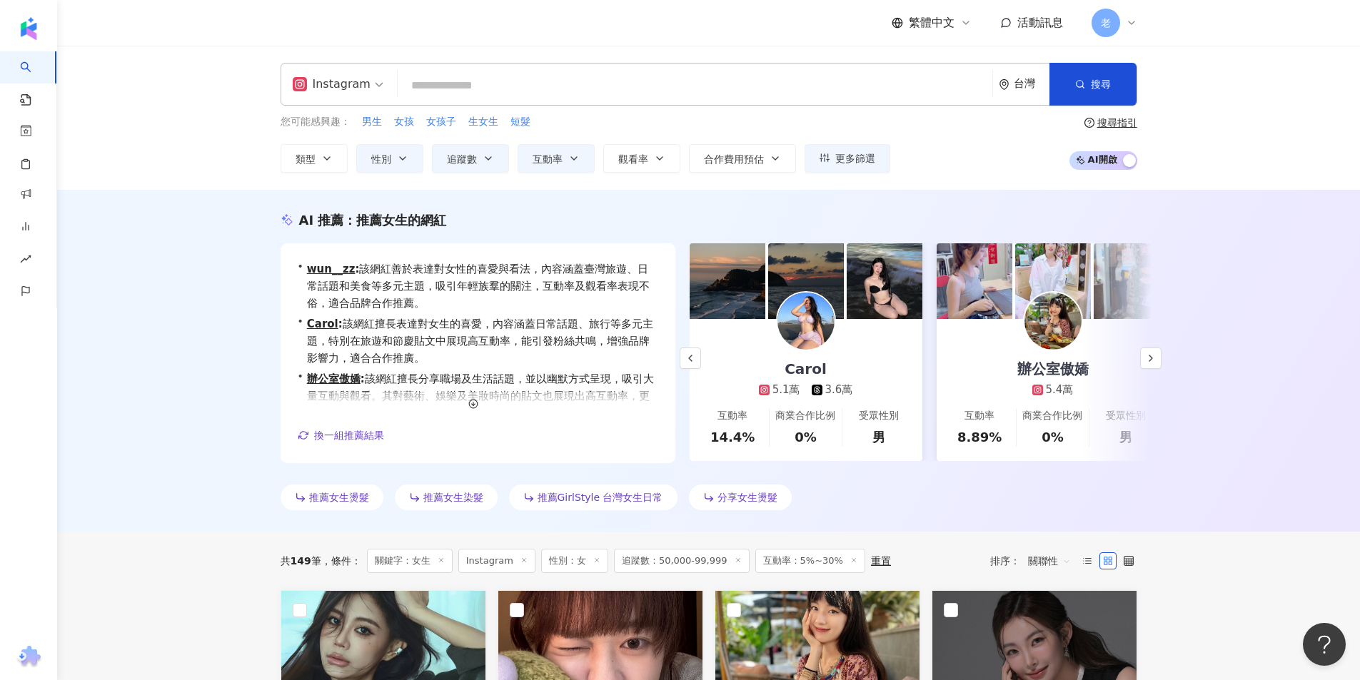
click at [477, 81] on input "search" at bounding box center [694, 85] width 583 height 27
click at [325, 92] on div "Instagram" at bounding box center [332, 84] width 78 height 23
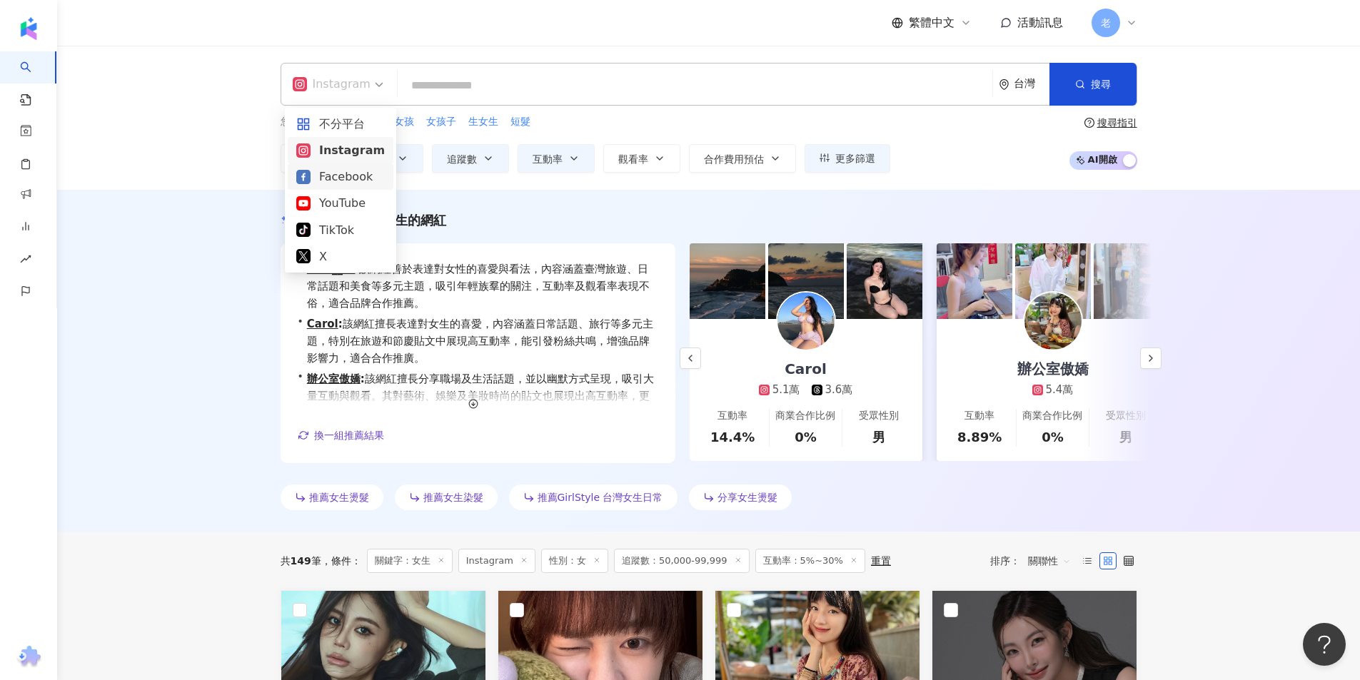
click at [347, 180] on div "Facebook" at bounding box center [340, 177] width 89 height 18
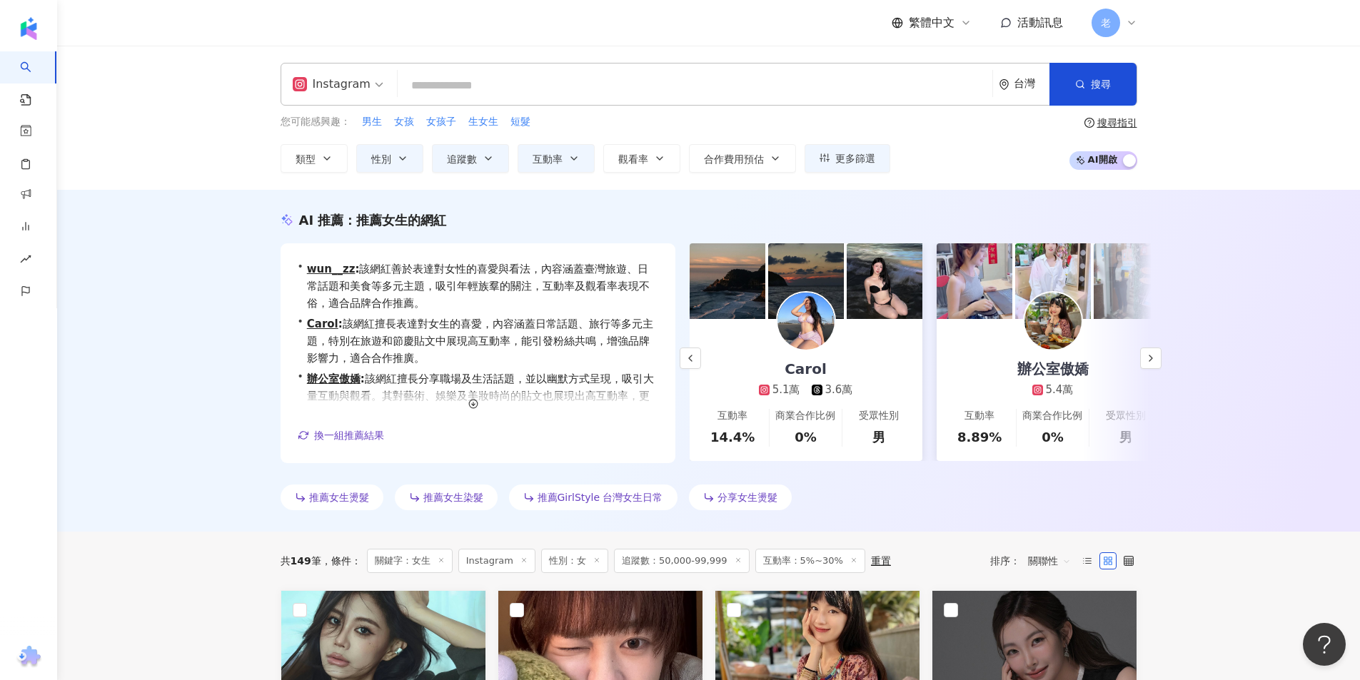
click at [459, 97] on input "search" at bounding box center [694, 85] width 583 height 27
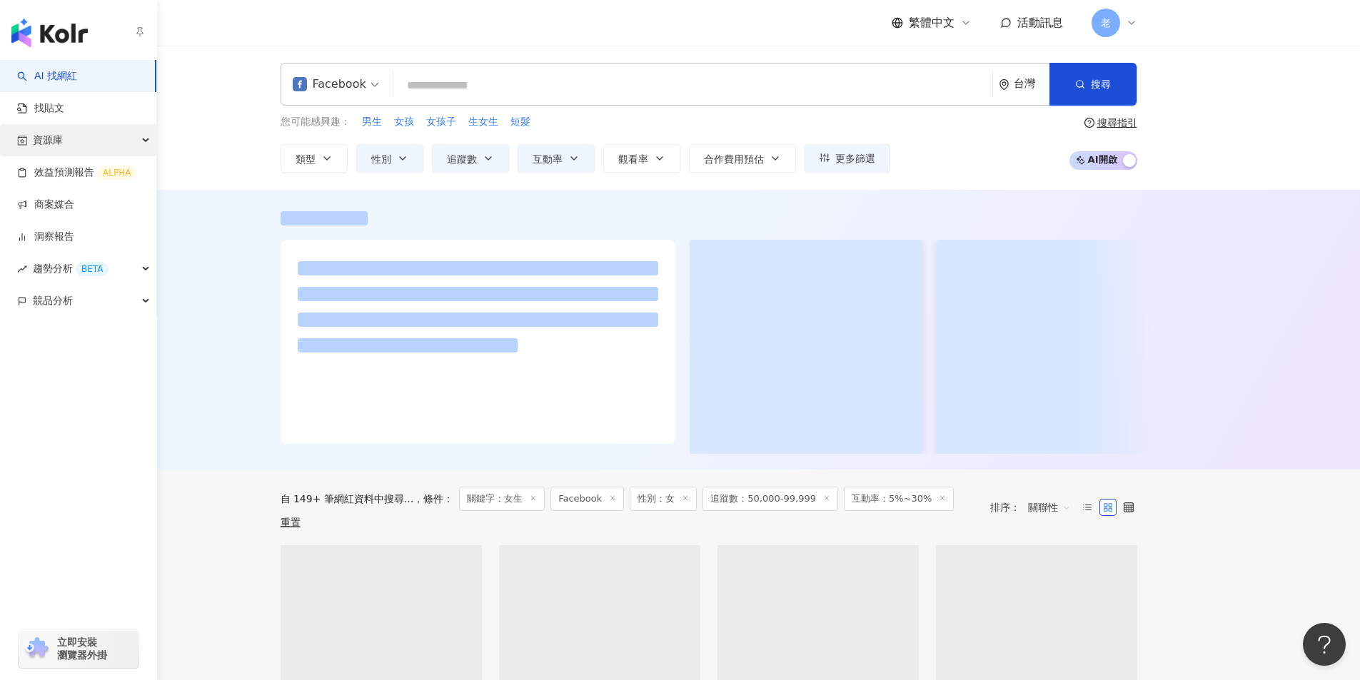
click at [69, 144] on div "資源庫" at bounding box center [78, 140] width 156 height 32
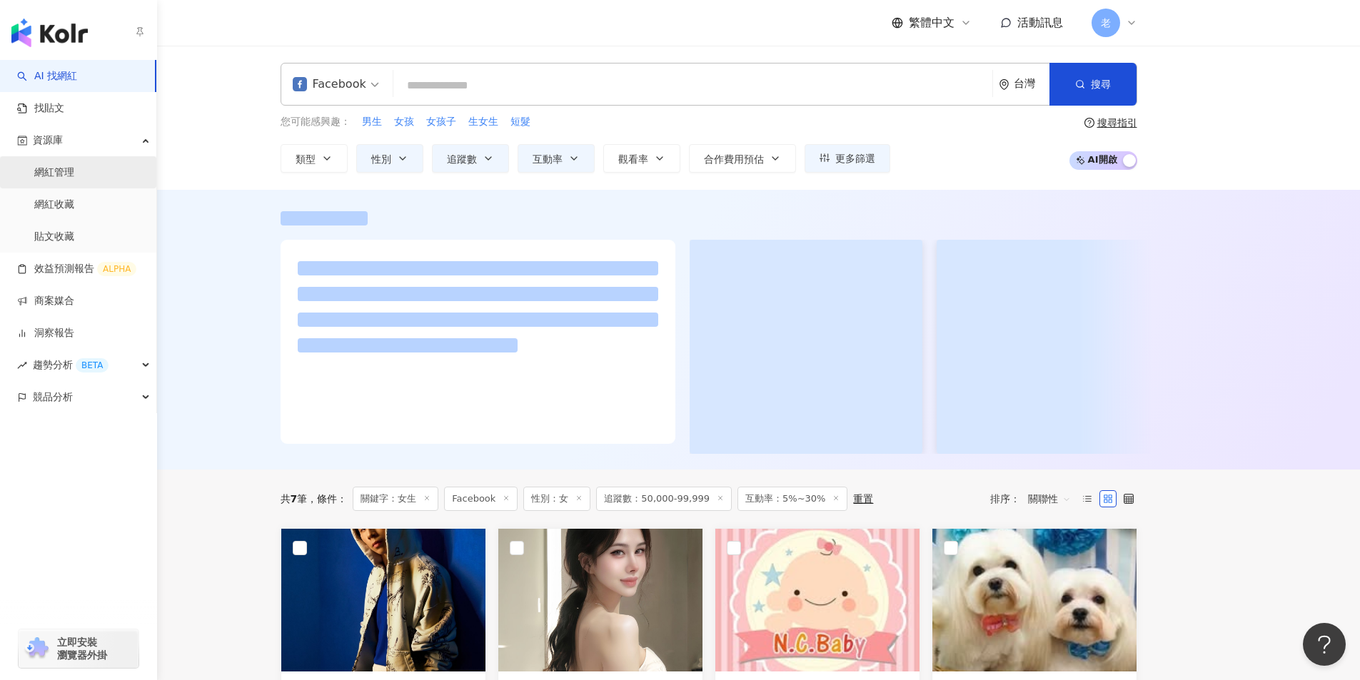
click at [65, 171] on link "網紅管理" at bounding box center [54, 173] width 40 height 14
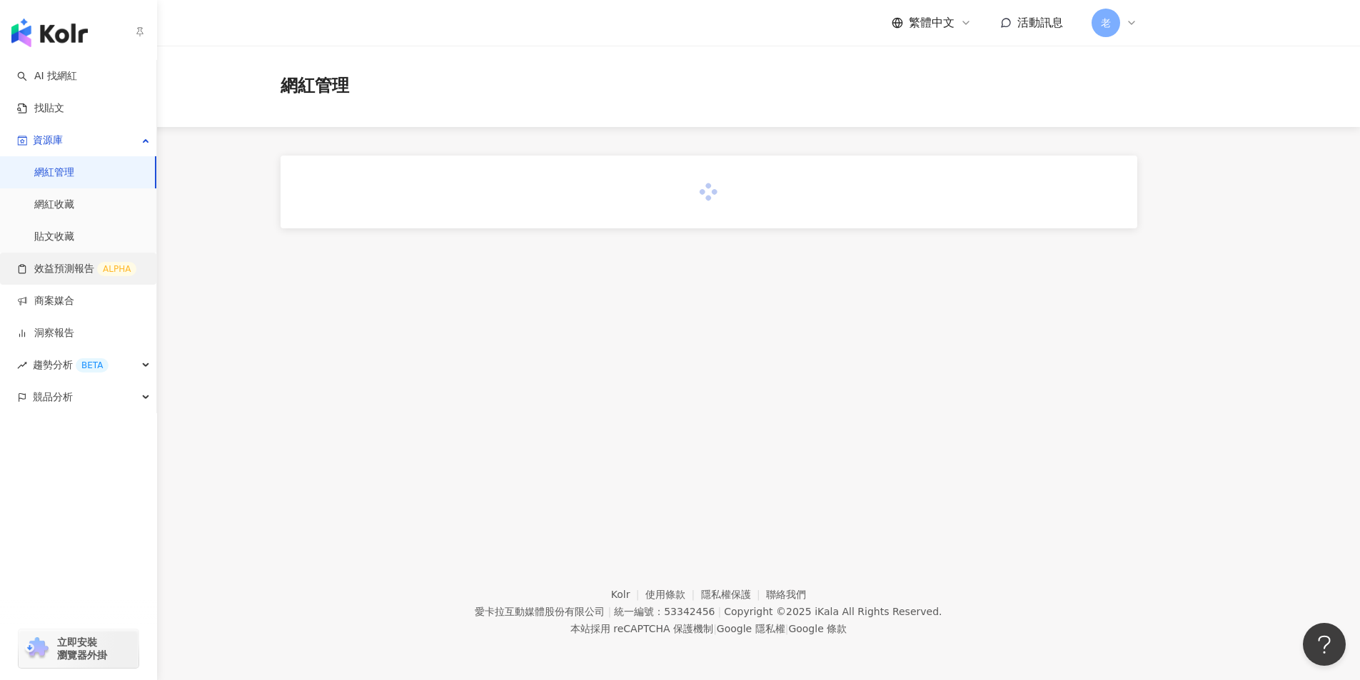
click at [61, 262] on link "效益預測報告 ALPHA" at bounding box center [76, 269] width 119 height 14
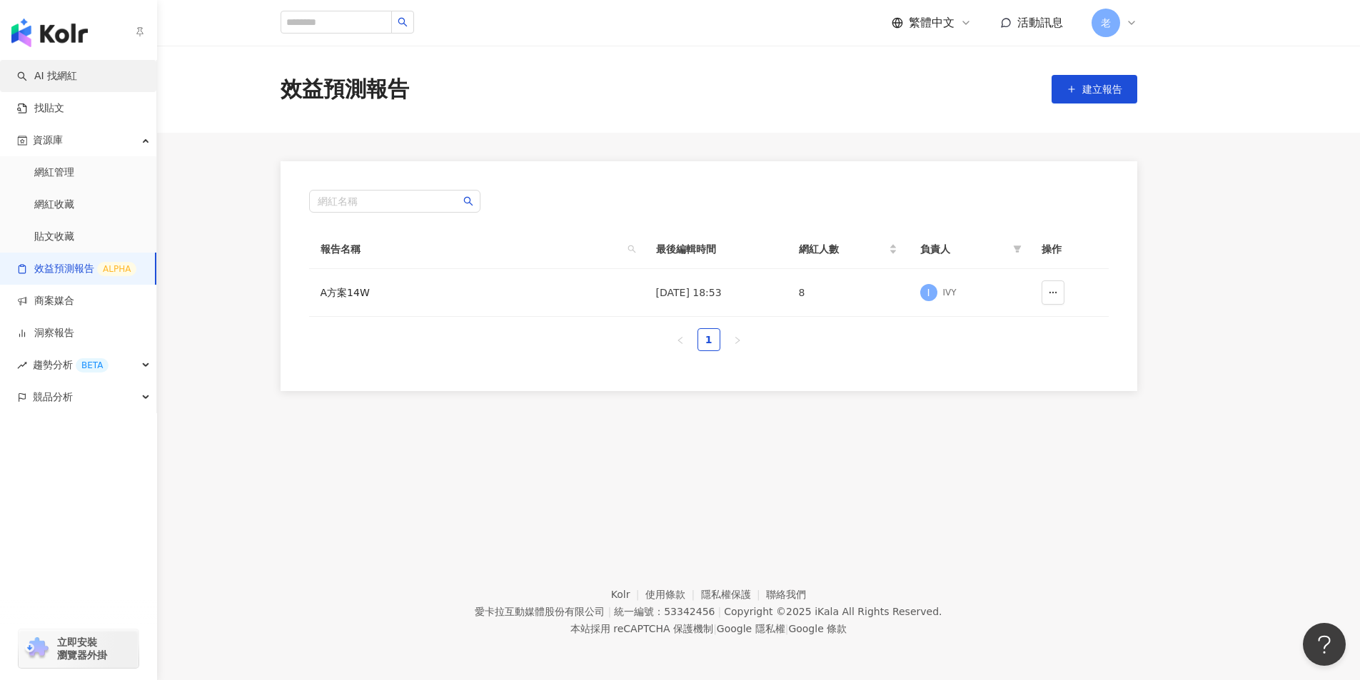
click at [57, 80] on link "AI 找網紅" at bounding box center [47, 76] width 60 height 14
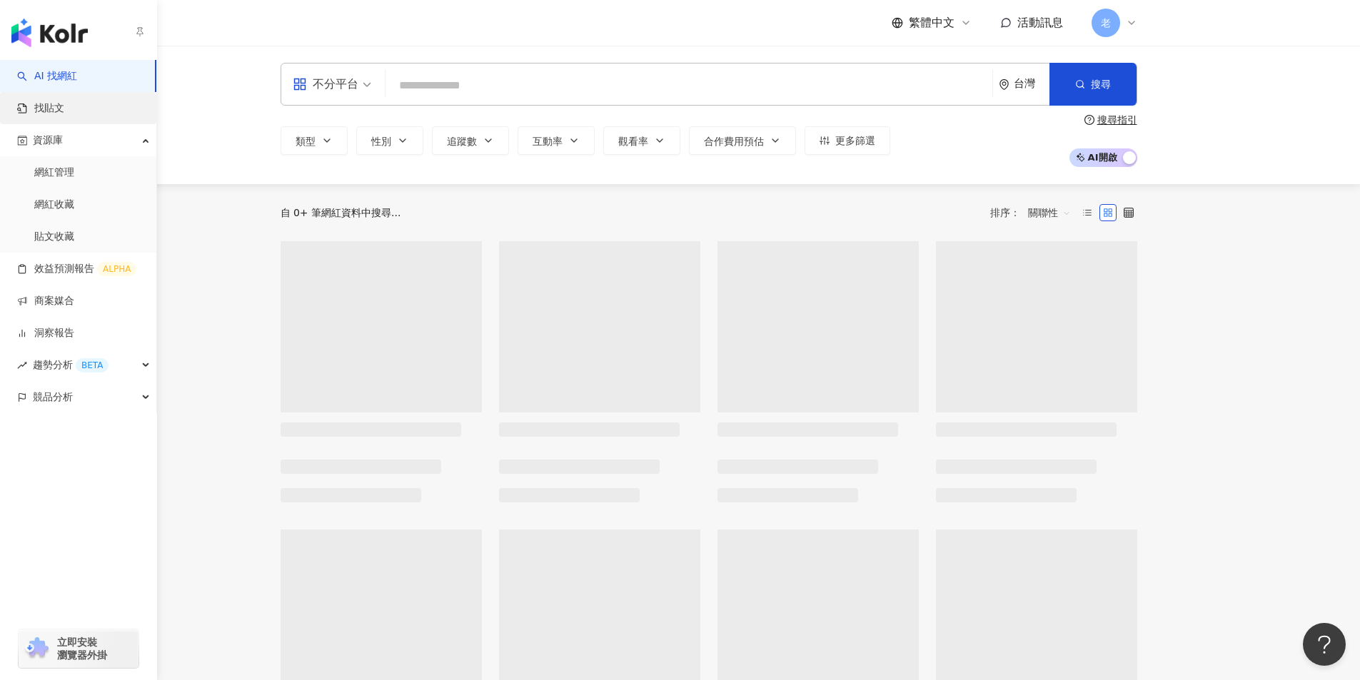
click at [64, 102] on link "找貼文" at bounding box center [40, 108] width 47 height 14
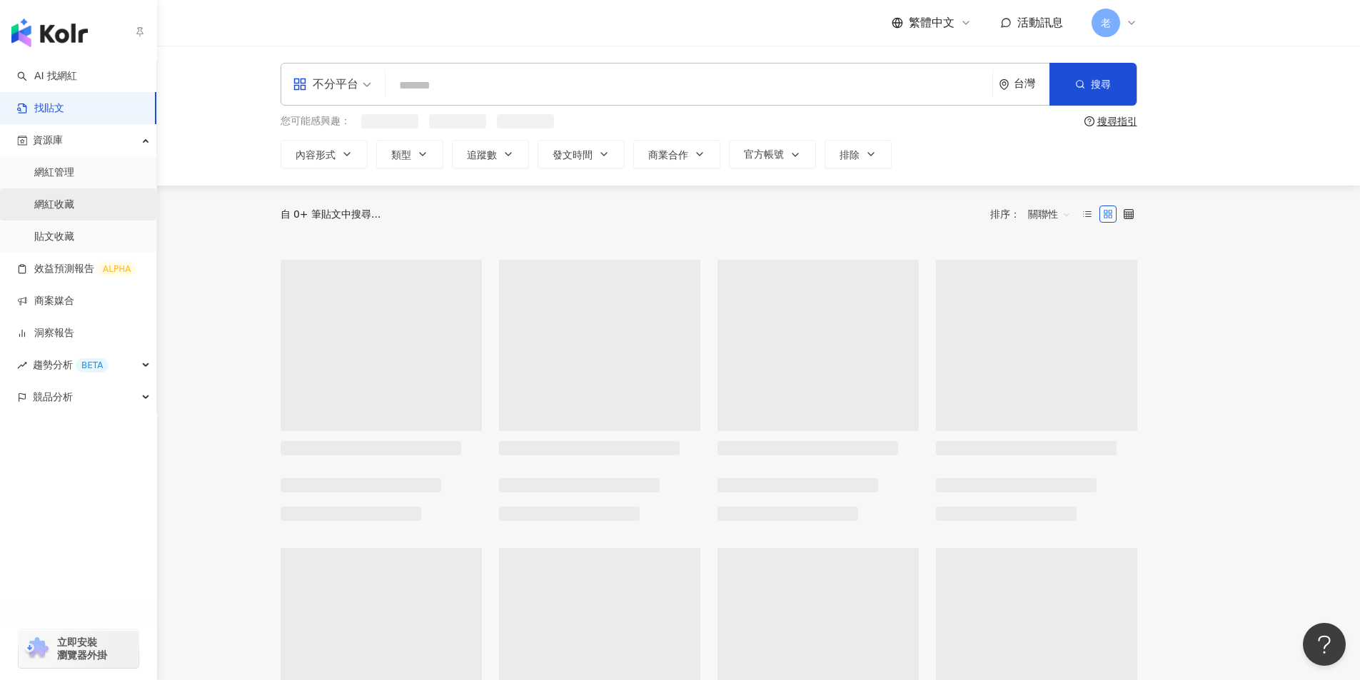
click at [61, 198] on link "網紅收藏" at bounding box center [54, 205] width 40 height 14
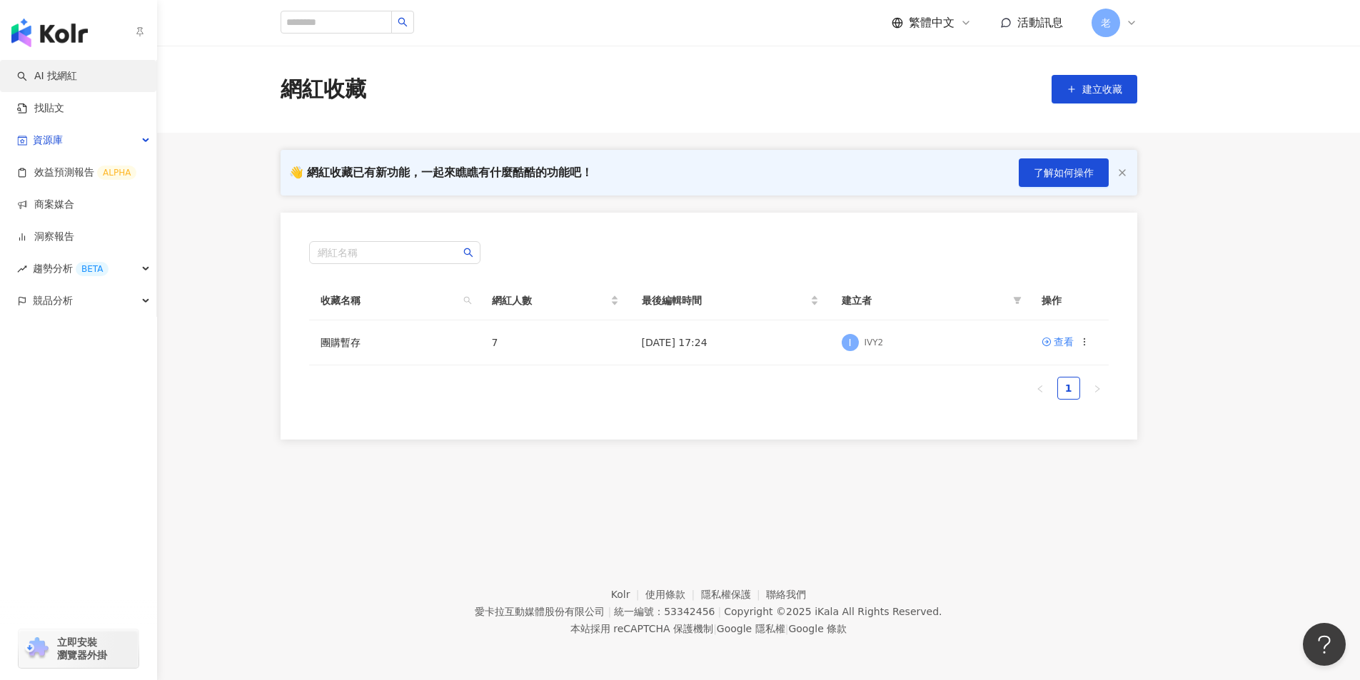
click at [43, 81] on link "AI 找網紅" at bounding box center [47, 76] width 60 height 14
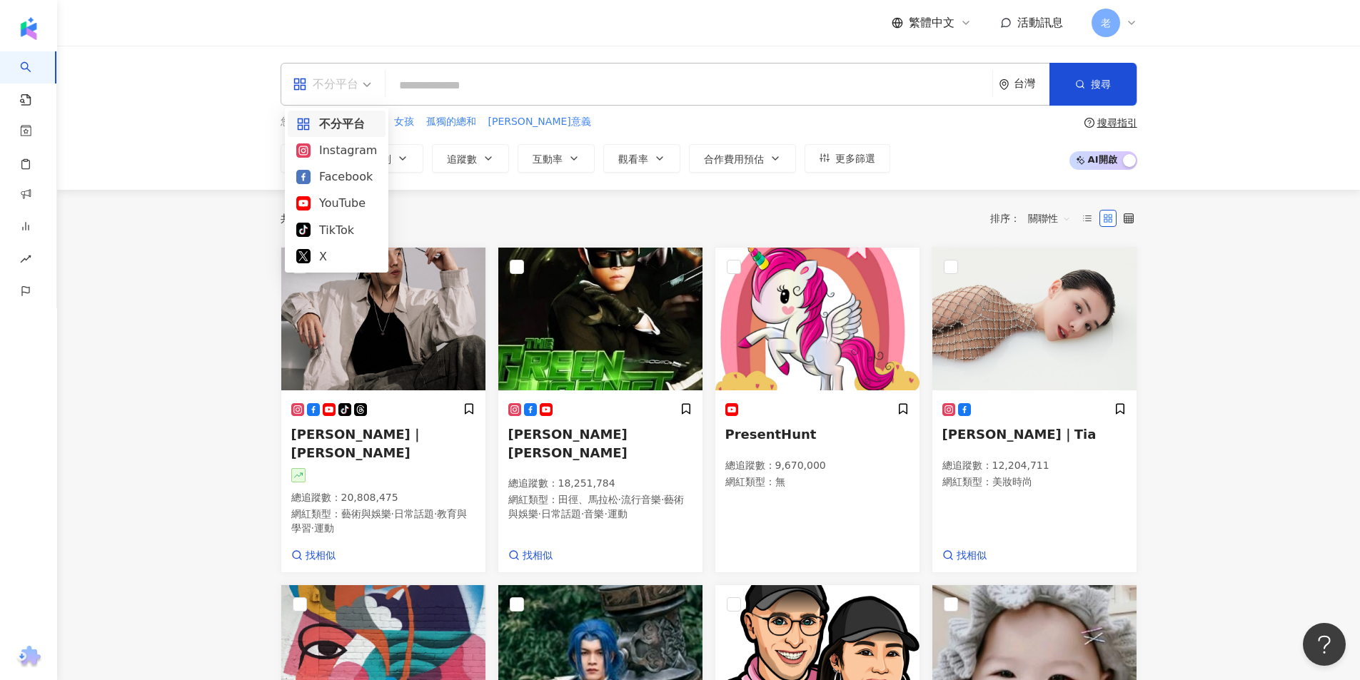
click at [334, 77] on div "不分平台" at bounding box center [326, 84] width 66 height 23
click at [335, 178] on div "Facebook" at bounding box center [336, 177] width 81 height 18
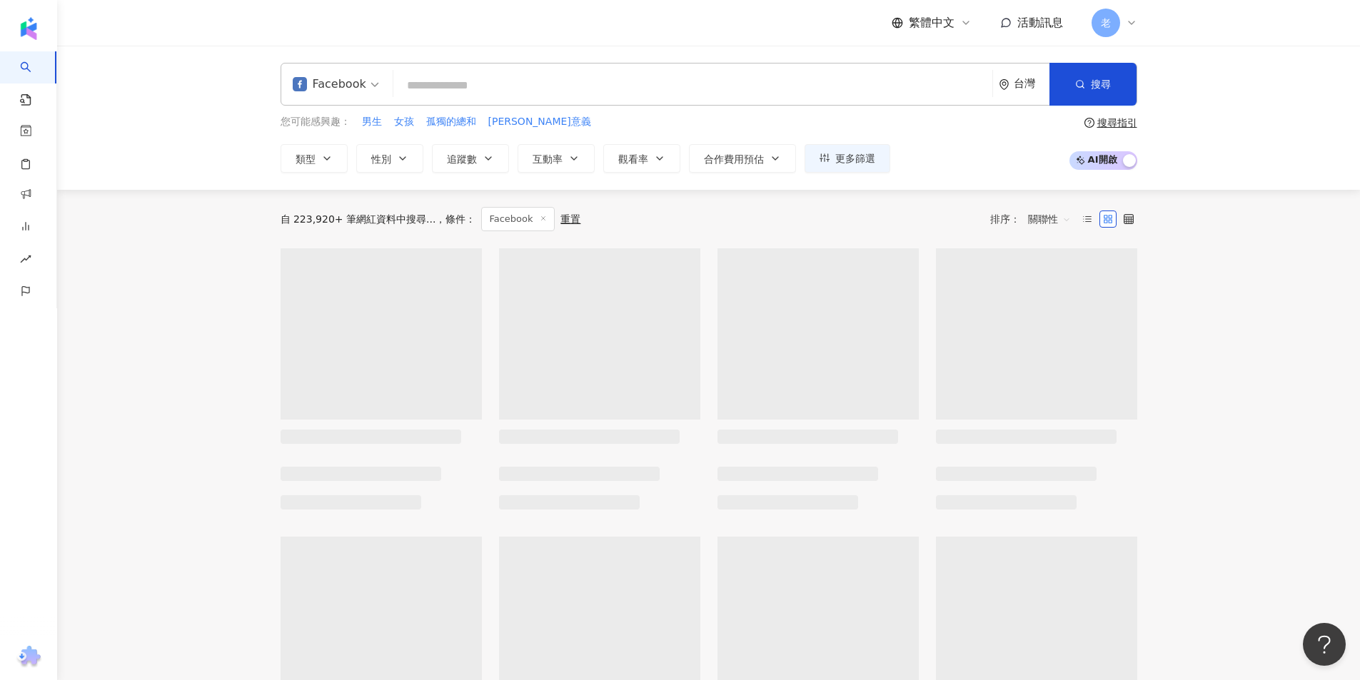
click at [463, 87] on input "search" at bounding box center [692, 85] width 587 height 27
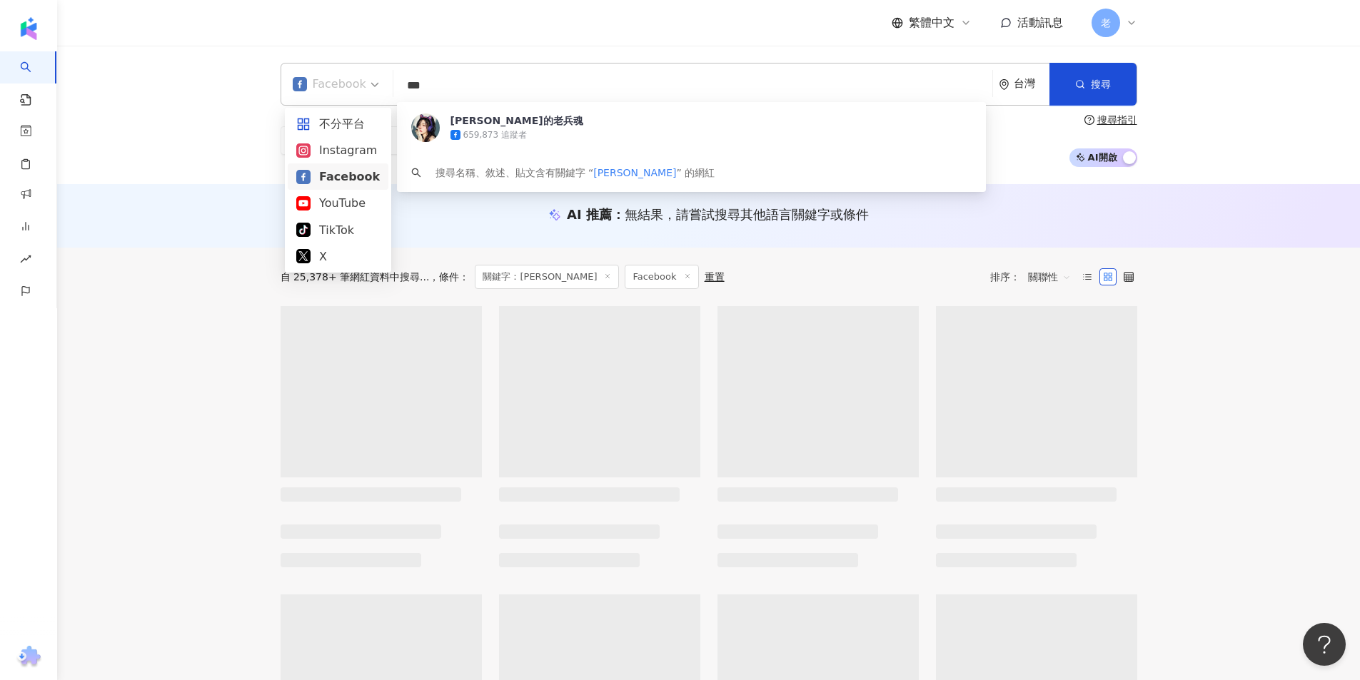
click at [335, 84] on div "Facebook" at bounding box center [330, 84] width 74 height 23
type input "***"
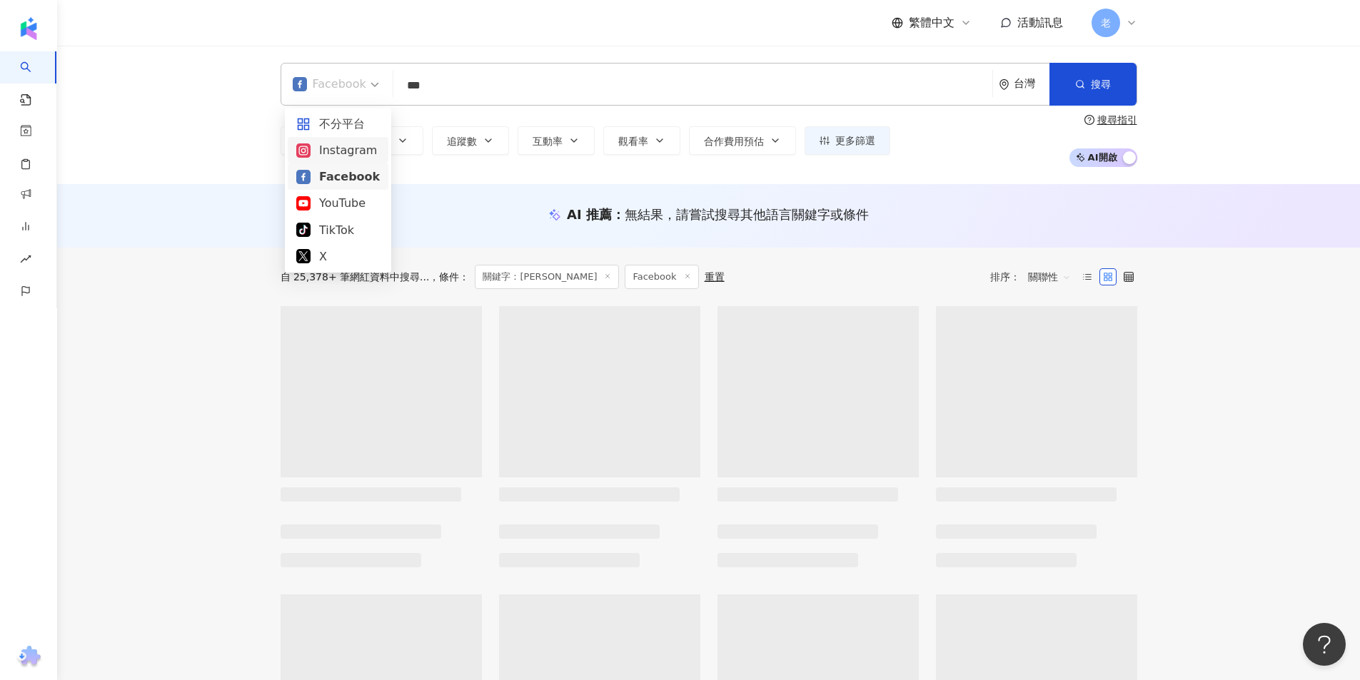
click at [346, 146] on div "Instagram" at bounding box center [338, 150] width 84 height 18
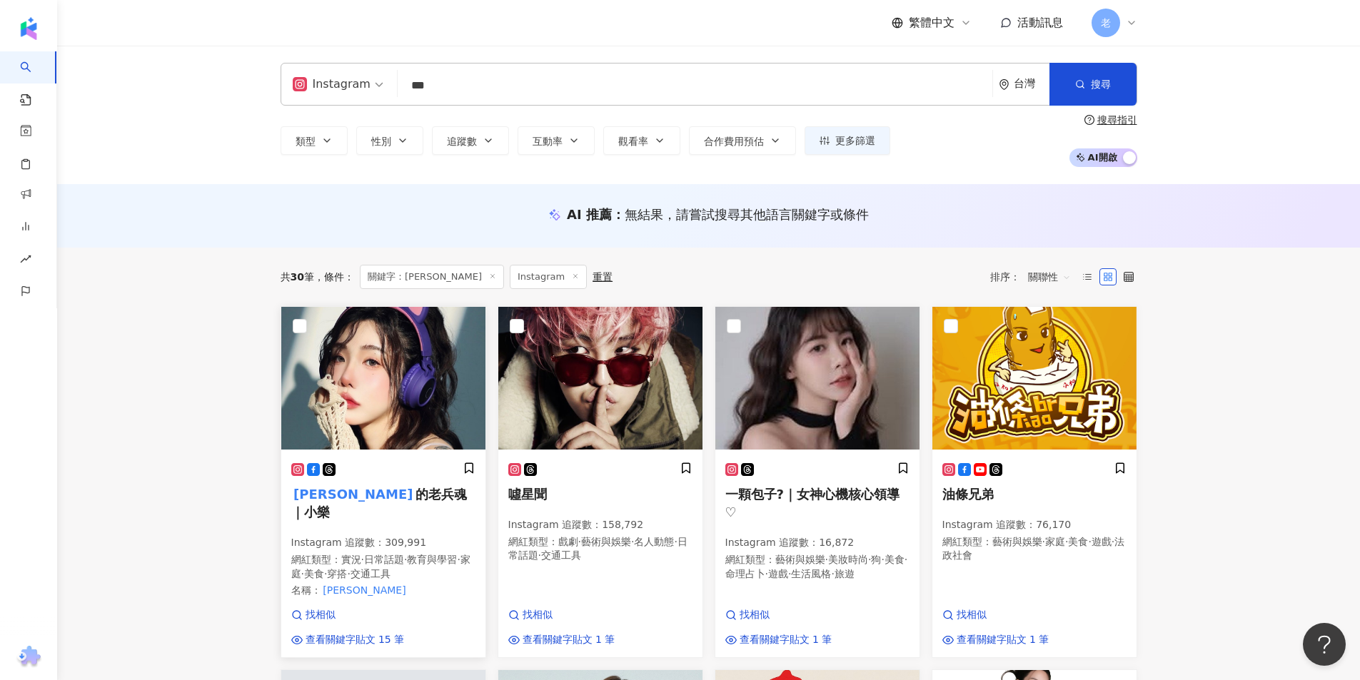
click at [368, 473] on div at bounding box center [383, 469] width 184 height 15
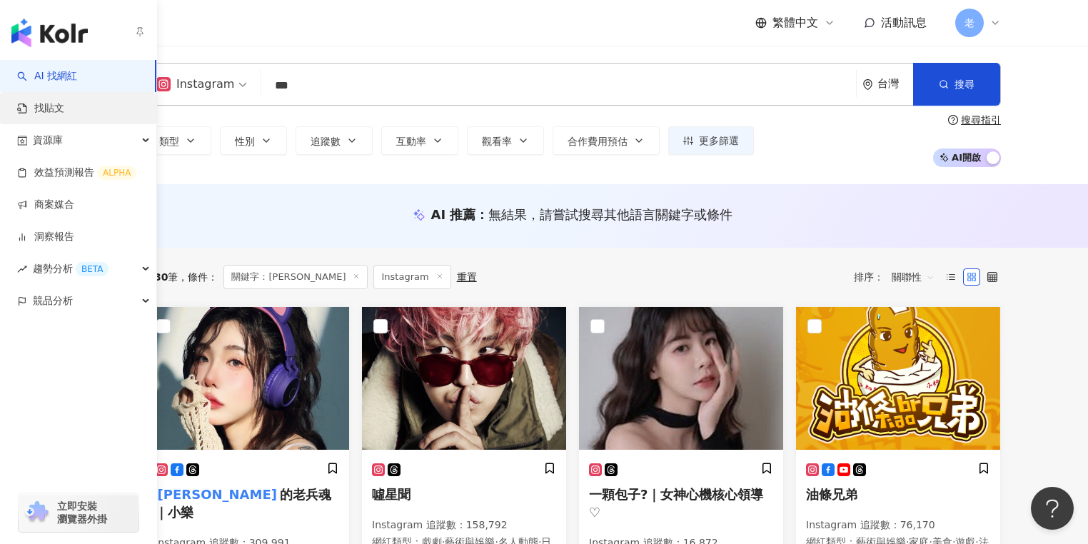
click at [42, 105] on link "找貼文" at bounding box center [40, 108] width 47 height 14
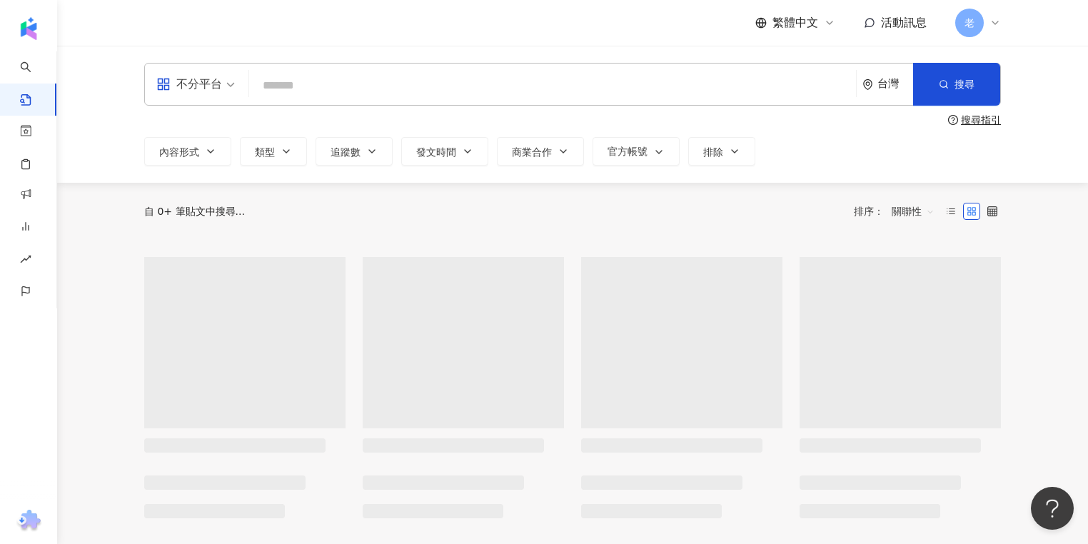
click at [311, 79] on input "search" at bounding box center [552, 85] width 595 height 31
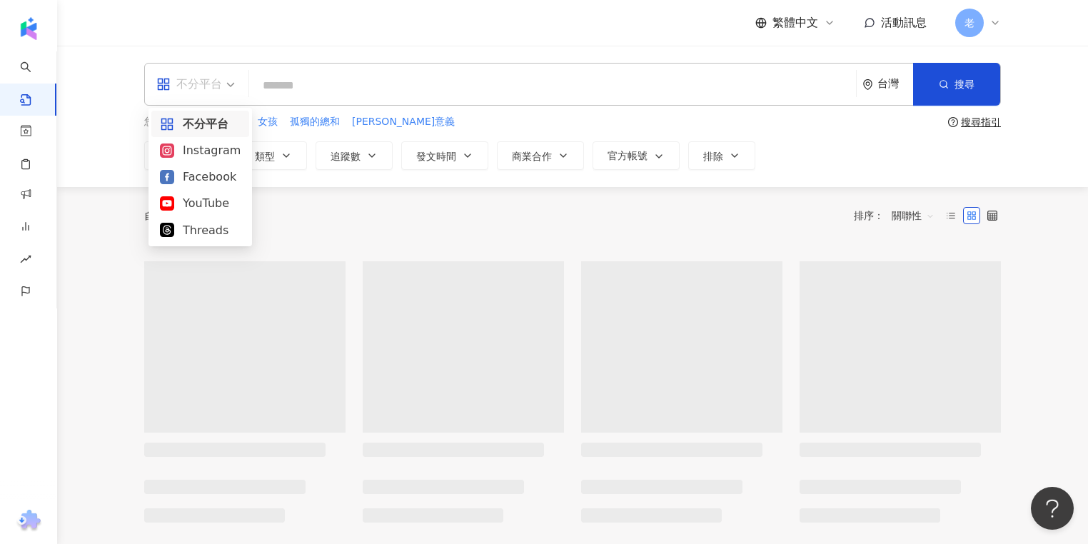
click at [207, 75] on div "不分平台" at bounding box center [189, 84] width 66 height 23
click at [207, 154] on div "Instagram" at bounding box center [200, 150] width 81 height 18
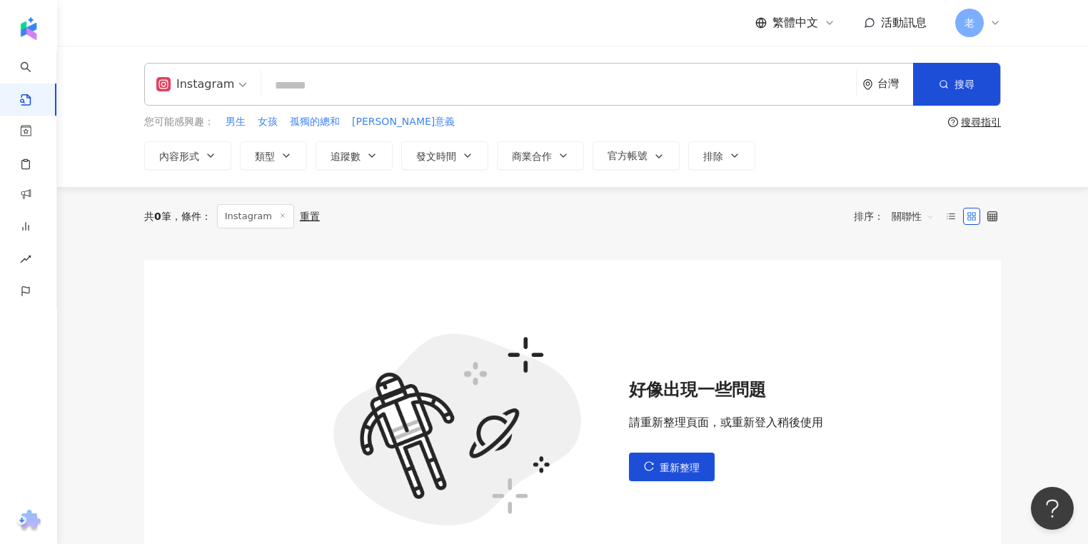
click at [286, 89] on input "search" at bounding box center [558, 85] width 583 height 31
click at [278, 216] on span "Instagram" at bounding box center [255, 216] width 77 height 24
click at [284, 213] on icon at bounding box center [282, 215] width 7 height 7
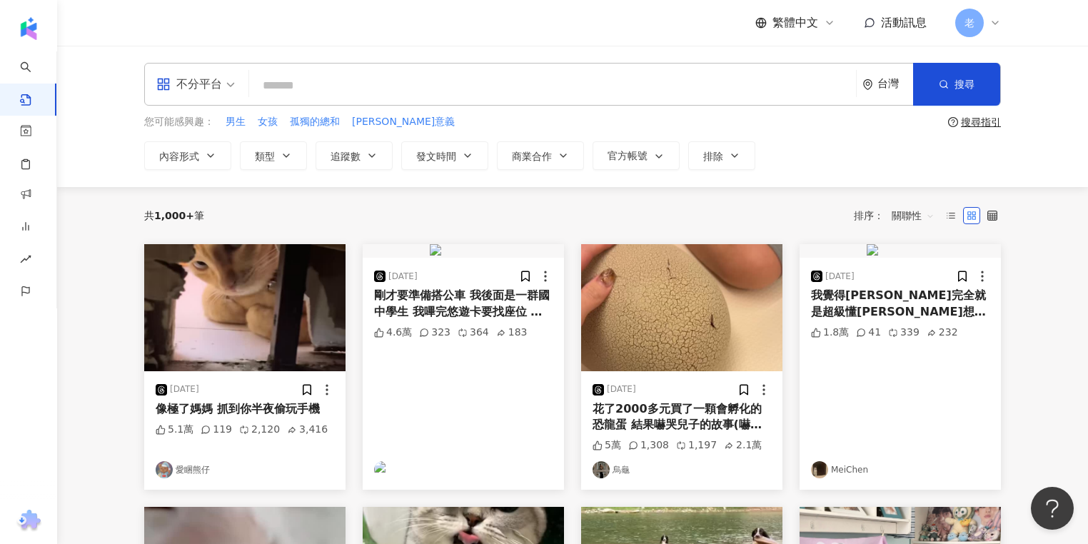
click at [317, 89] on input "search" at bounding box center [552, 85] width 595 height 31
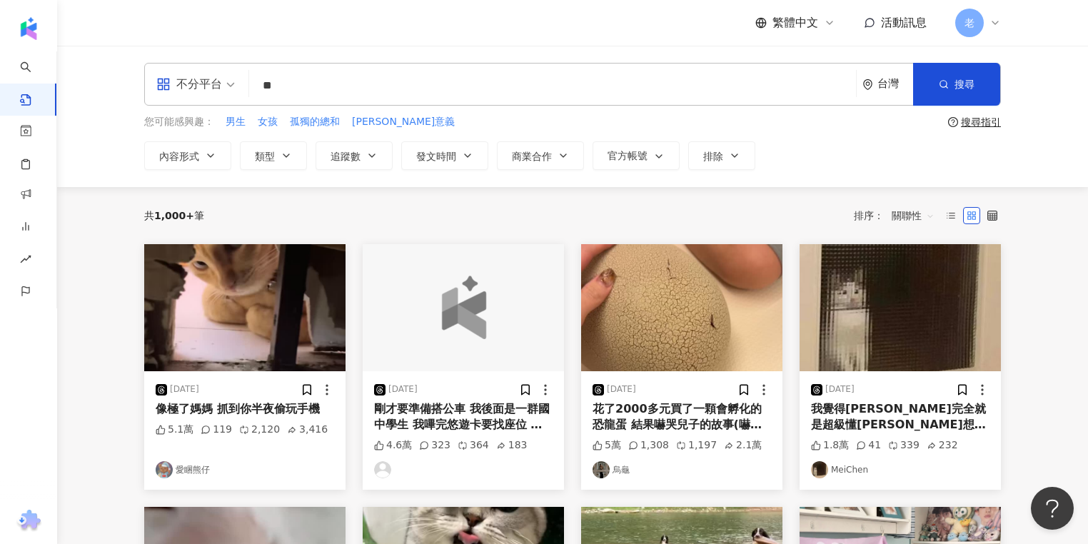
type input "*"
type input "**"
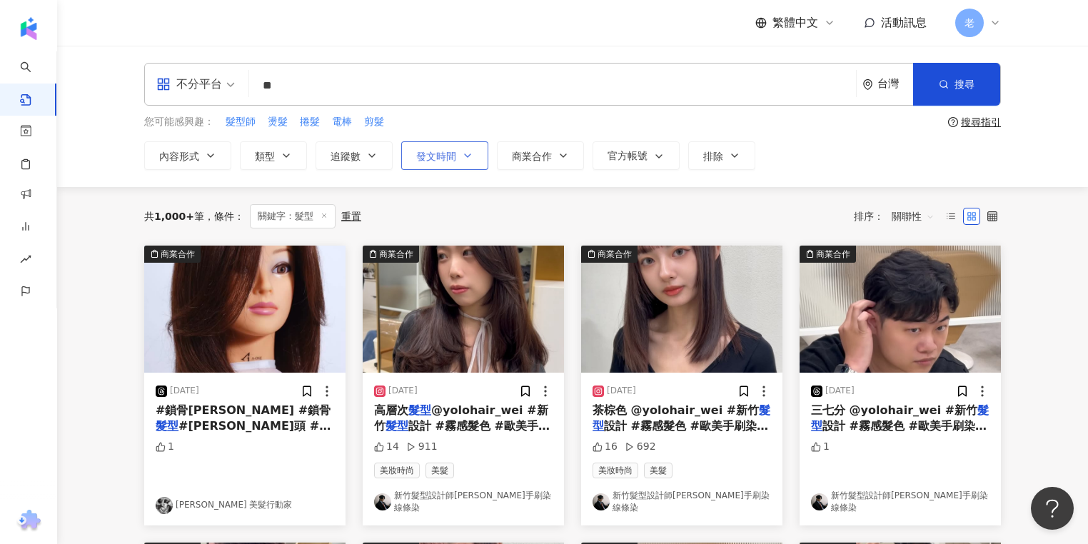
click at [459, 158] on button "發文時間" at bounding box center [444, 155] width 87 height 29
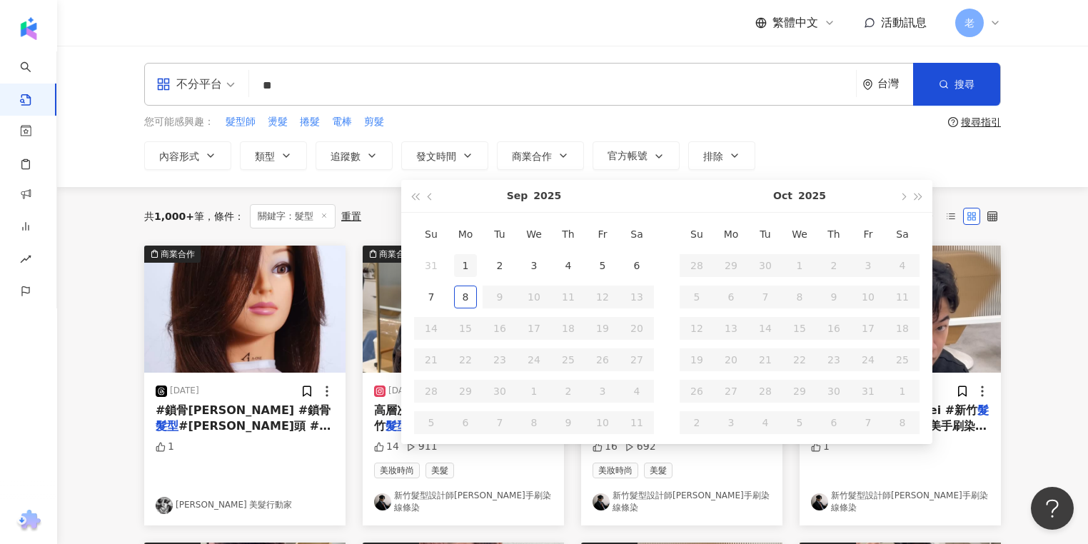
type input "**********"
click at [432, 194] on button "button" at bounding box center [431, 196] width 16 height 32
type input "**********"
click at [610, 266] on div "1" at bounding box center [602, 265] width 23 height 23
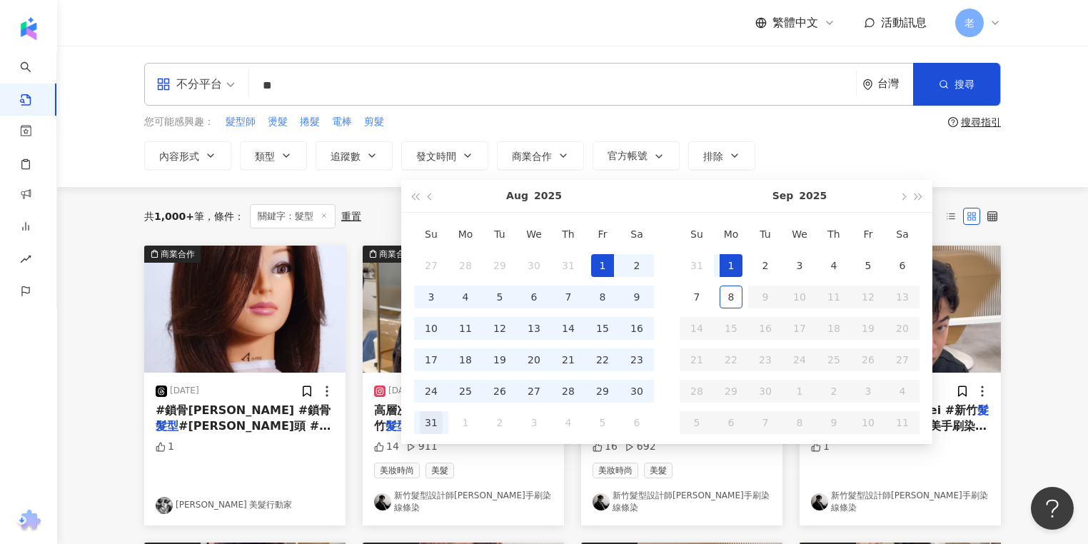
type input "**********"
click at [438, 415] on div "31" at bounding box center [431, 422] width 23 height 23
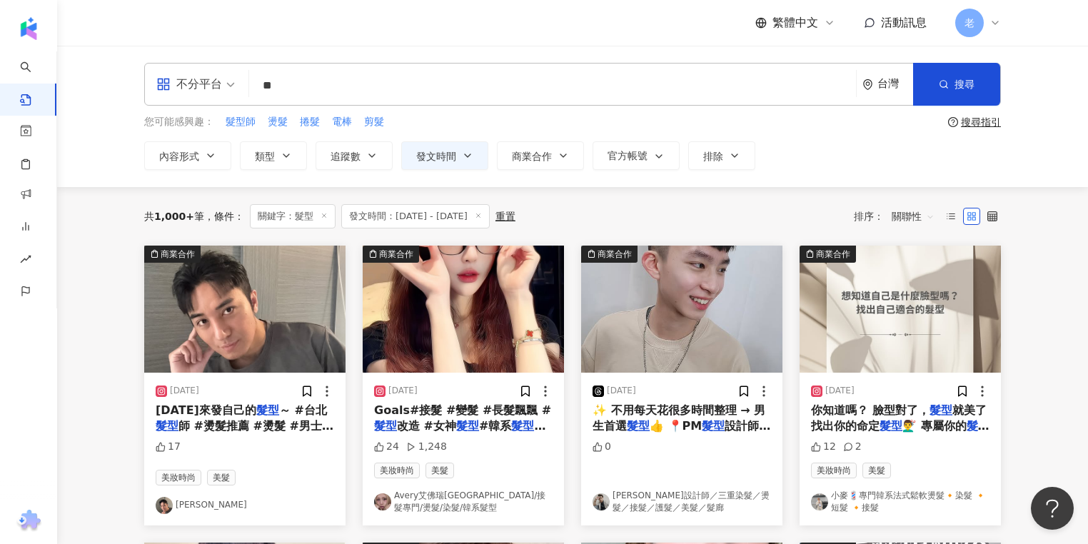
click at [328, 86] on input "**" at bounding box center [552, 85] width 595 height 31
type input "*"
type input "***"
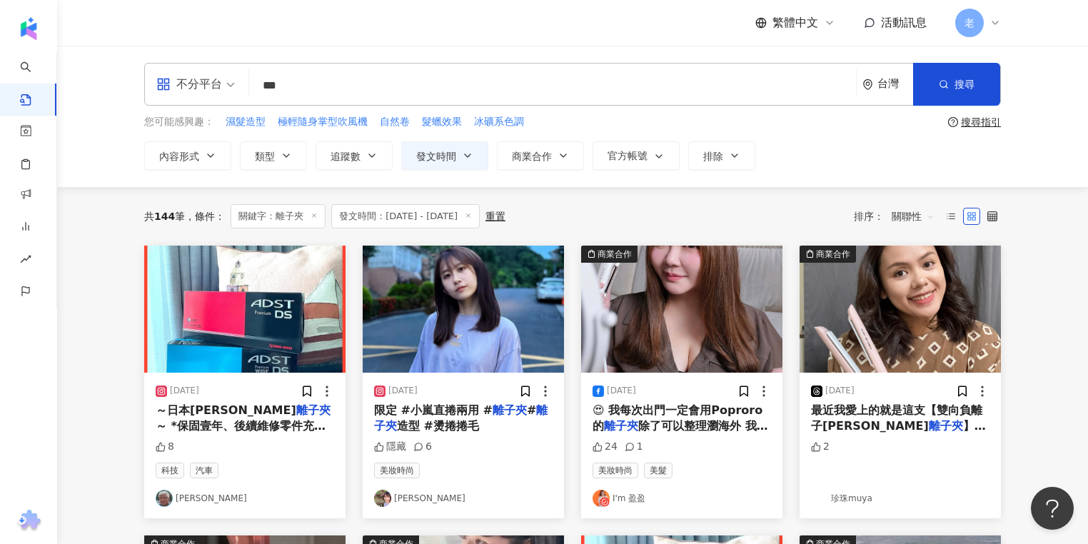
click at [906, 208] on span "關聯性" at bounding box center [913, 216] width 43 height 23
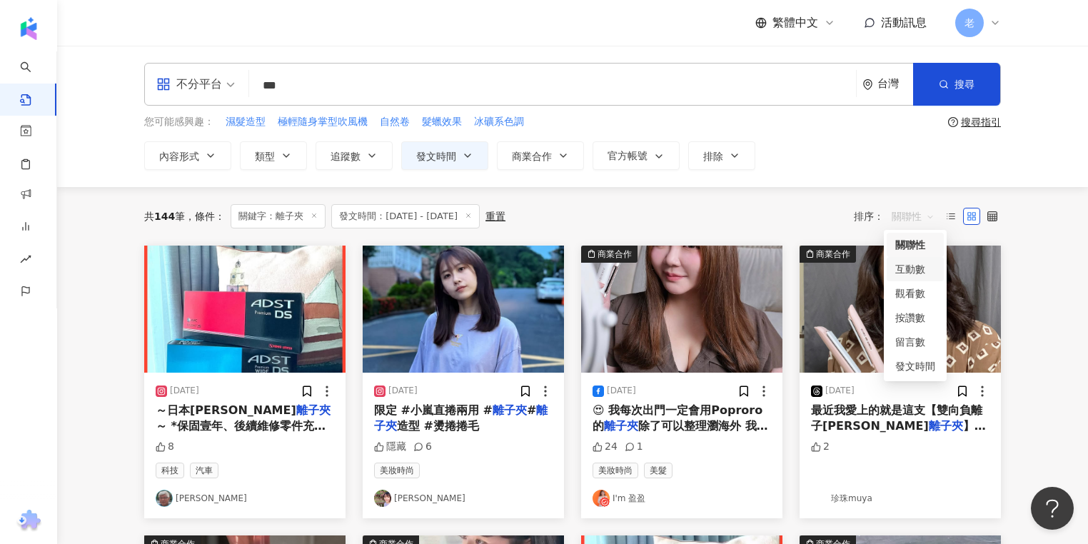
click at [907, 261] on div "互動數" at bounding box center [915, 269] width 40 height 16
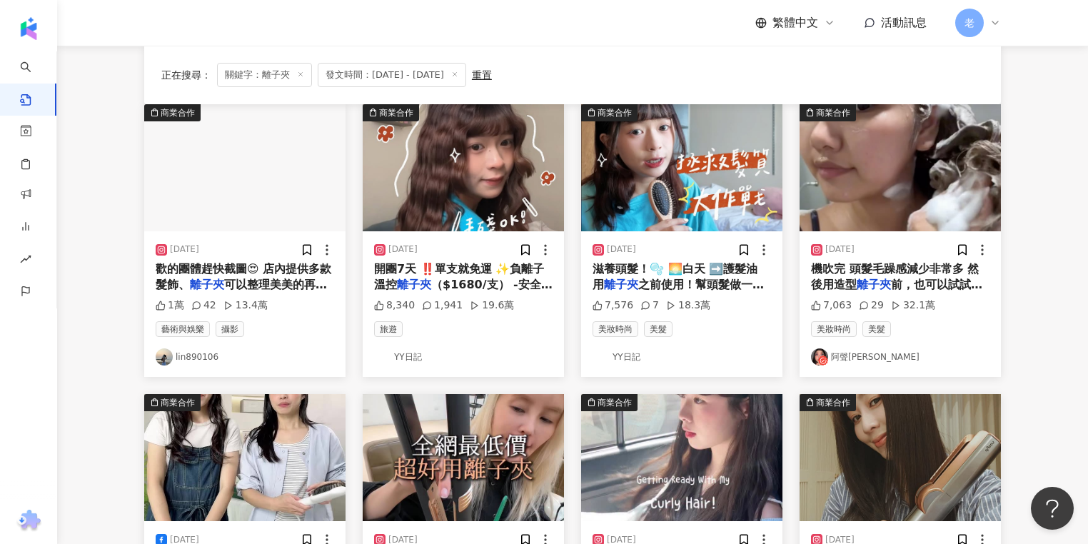
scroll to position [114, 0]
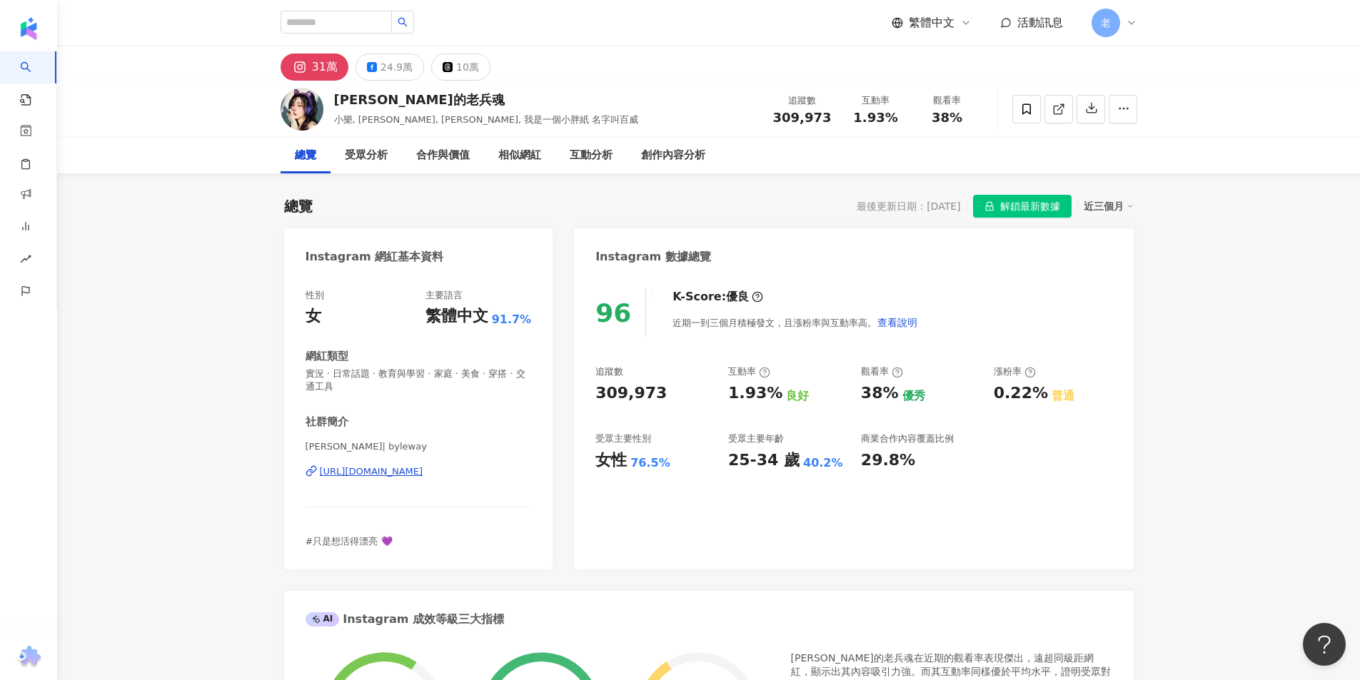
click at [150, 131] on div "許允樂的老兵魂 小樂, byleway, 許允樂, 我是一個小胖紙 名字叫百威 追蹤數 309,973 互動率 1.93% 觀看率 38%" at bounding box center [708, 109] width 1303 height 57
click at [387, 68] on div "24.9萬" at bounding box center [396, 67] width 32 height 20
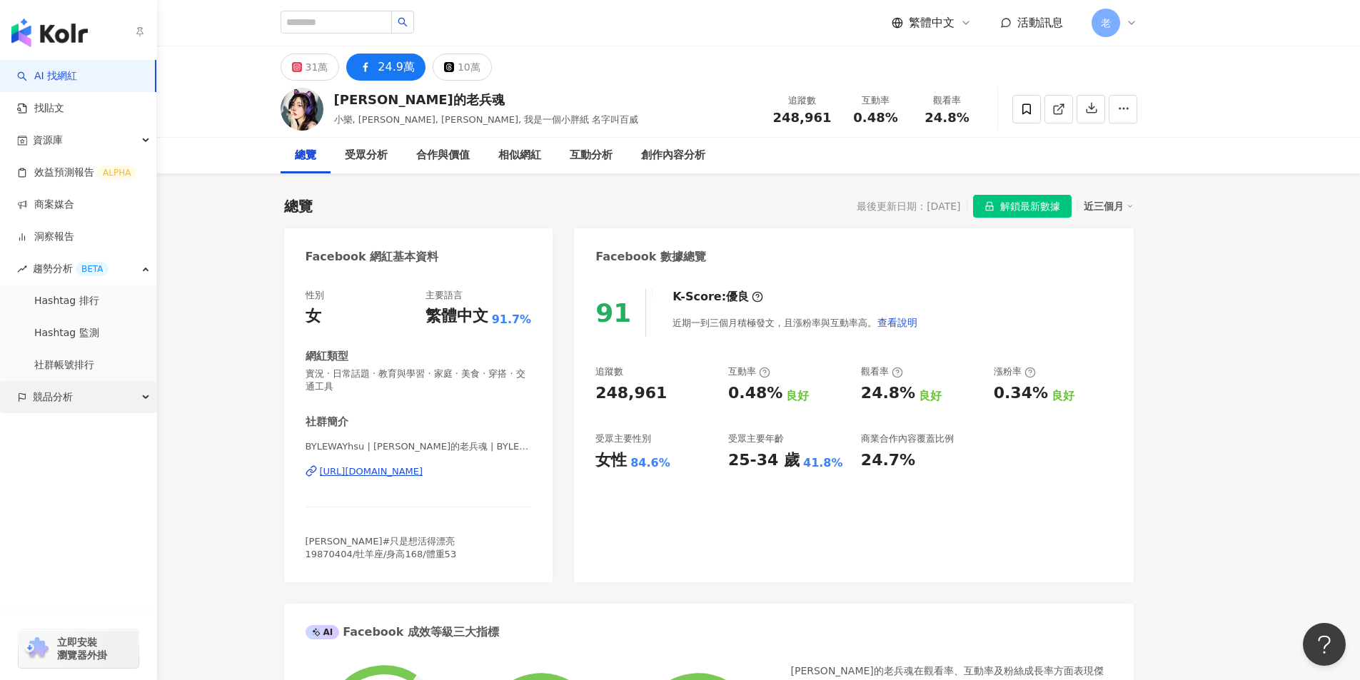
click at [41, 398] on span "競品分析" at bounding box center [53, 397] width 40 height 32
click at [94, 435] on link "品牌帳號分析" at bounding box center [64, 430] width 60 height 14
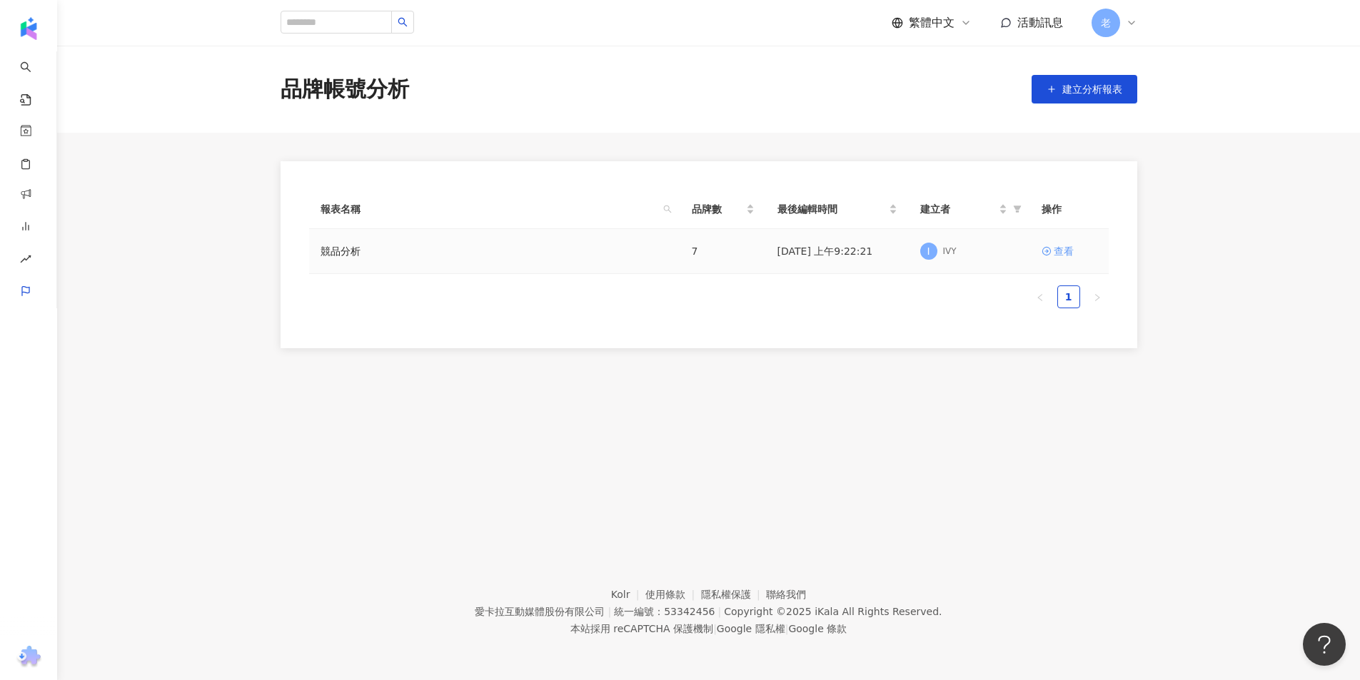
click at [1061, 253] on div "查看" at bounding box center [1064, 251] width 20 height 16
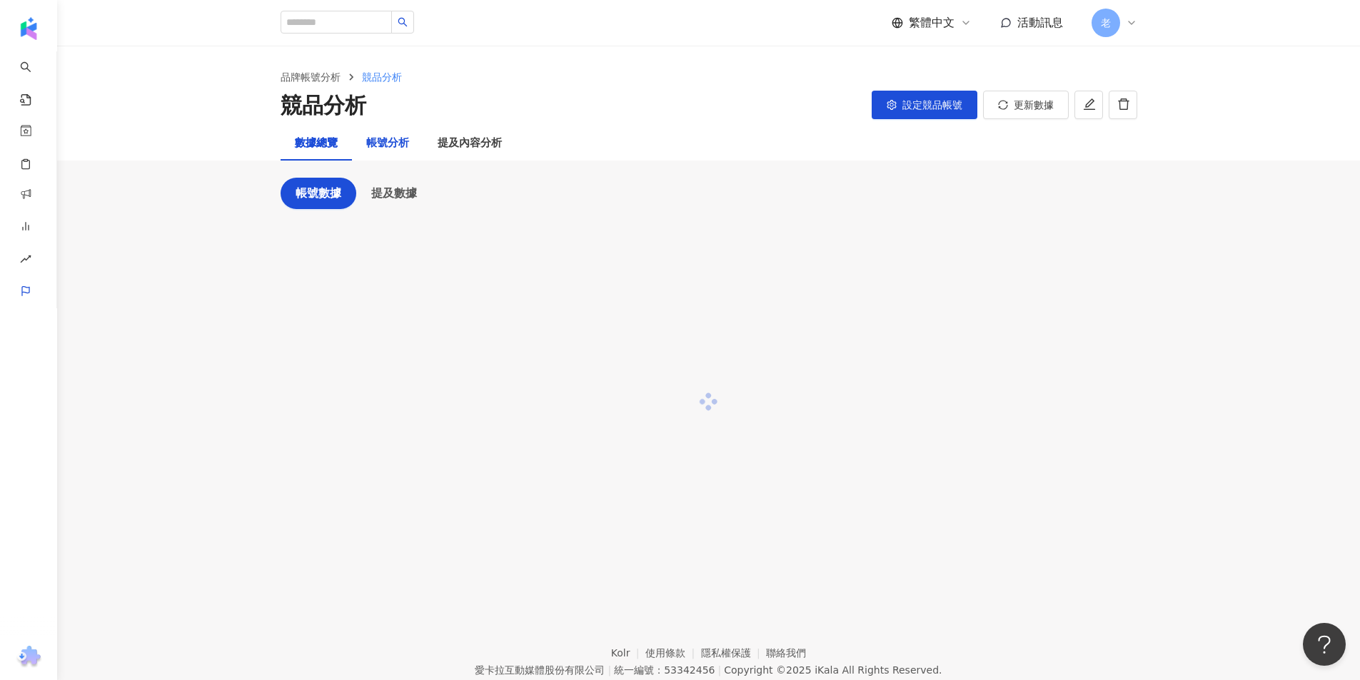
click at [380, 150] on div "帳號分析" at bounding box center [387, 143] width 43 height 17
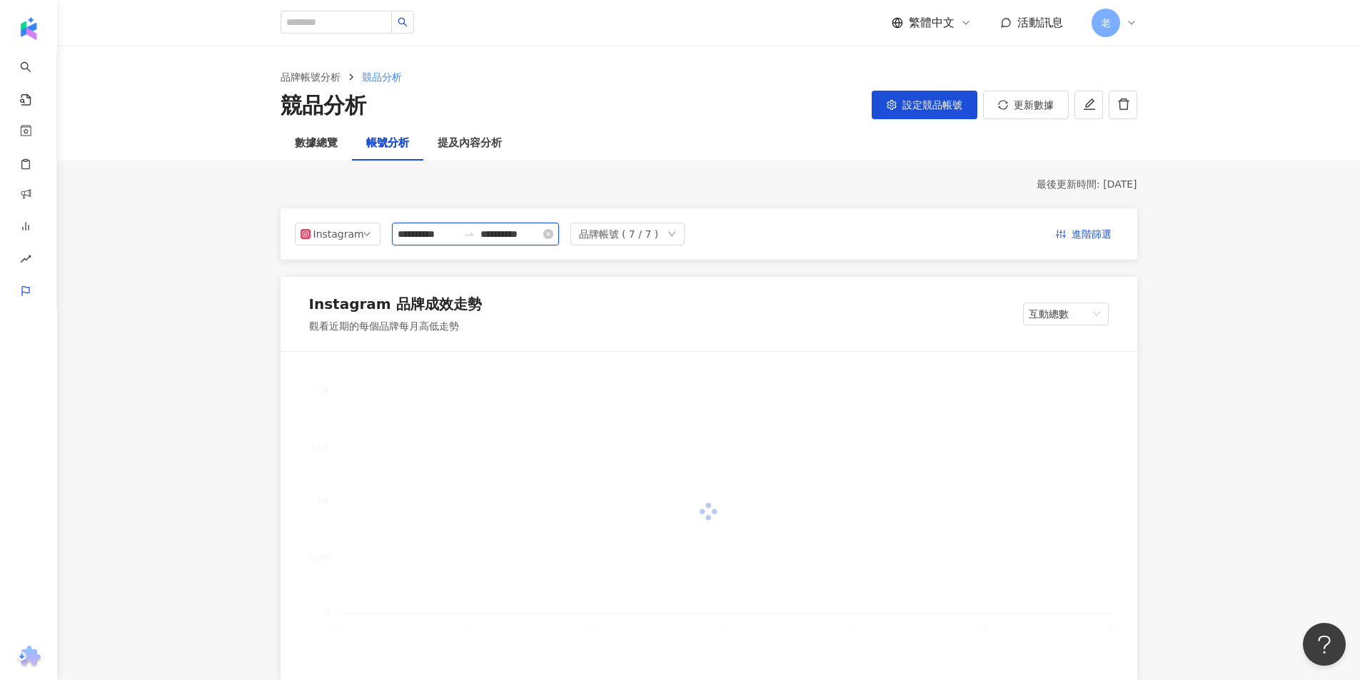
click at [442, 235] on input "**********" at bounding box center [428, 234] width 60 height 16
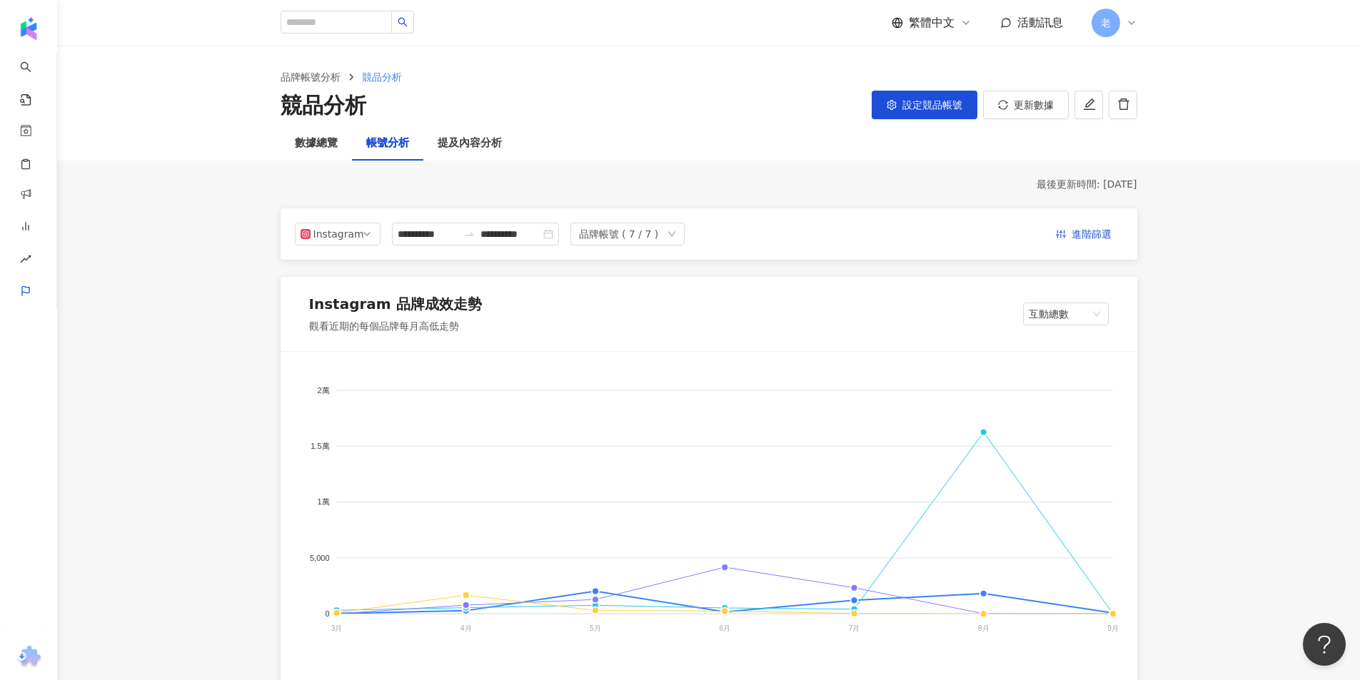
click at [431, 141] on div "提及內容分析" at bounding box center [469, 143] width 93 height 34
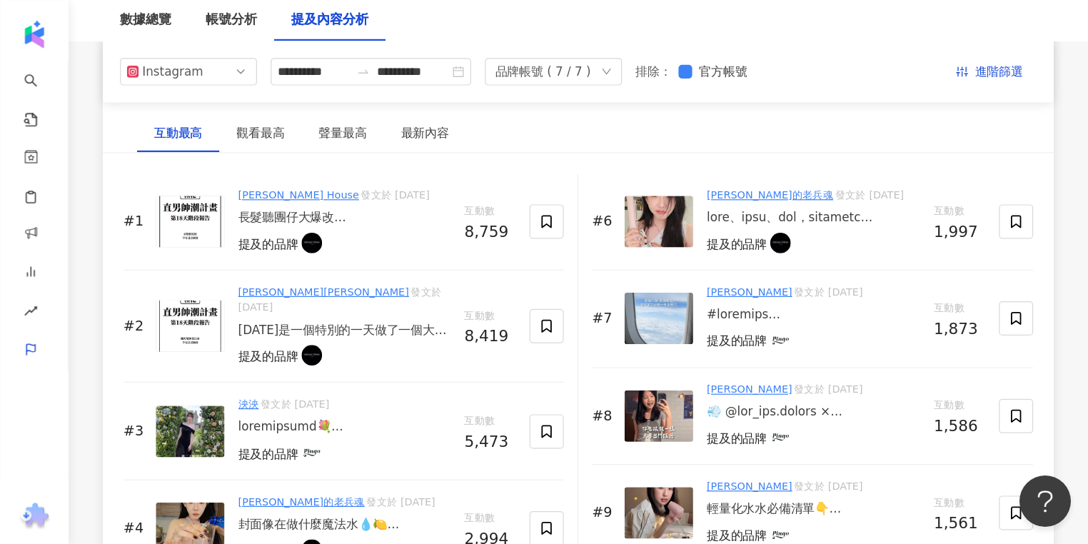
scroll to position [2301, 0]
